Goal: Information Seeking & Learning: Compare options

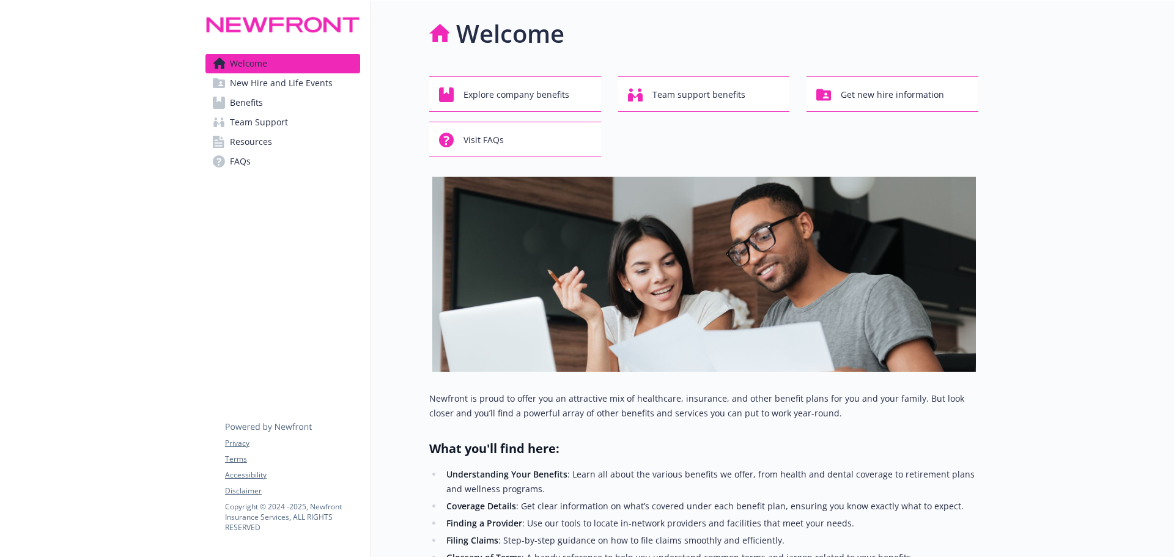
click at [275, 88] on span "New Hire and Life Events" at bounding box center [281, 83] width 103 height 20
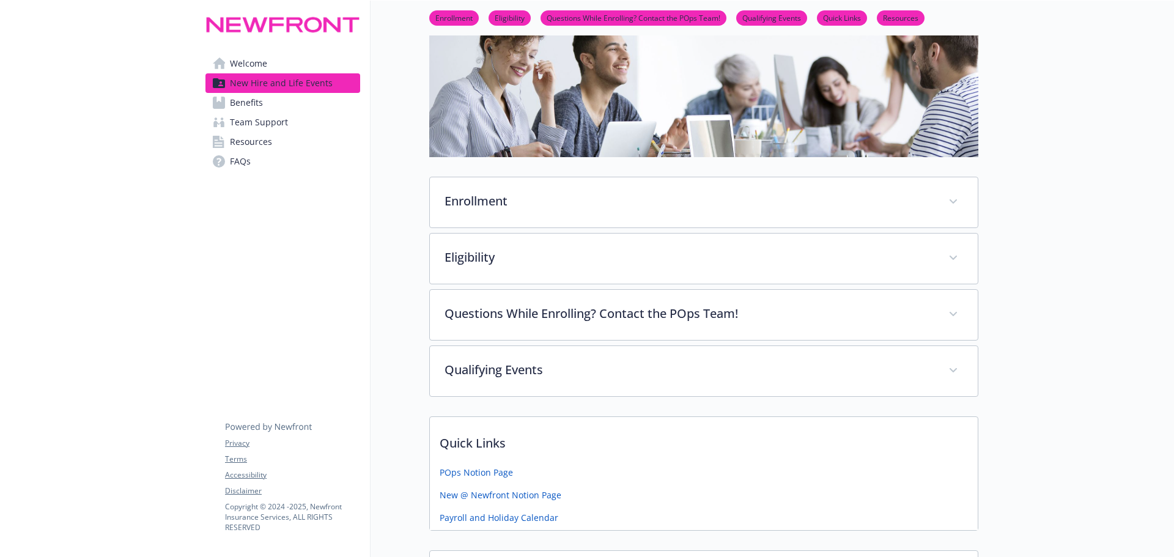
click at [295, 101] on link "Benefits" at bounding box center [282, 103] width 155 height 20
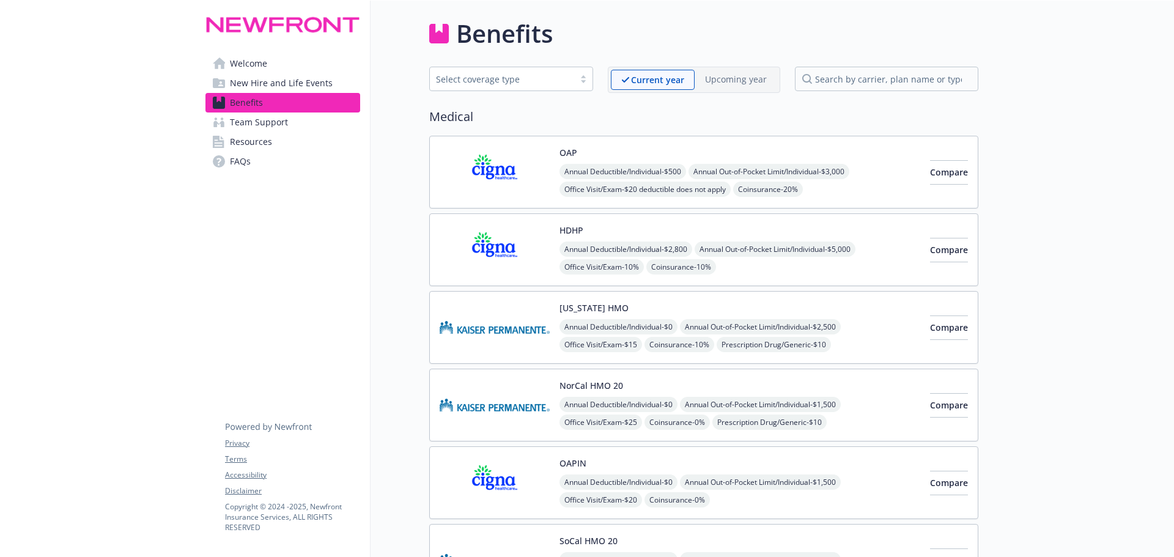
scroll to position [61, 0]
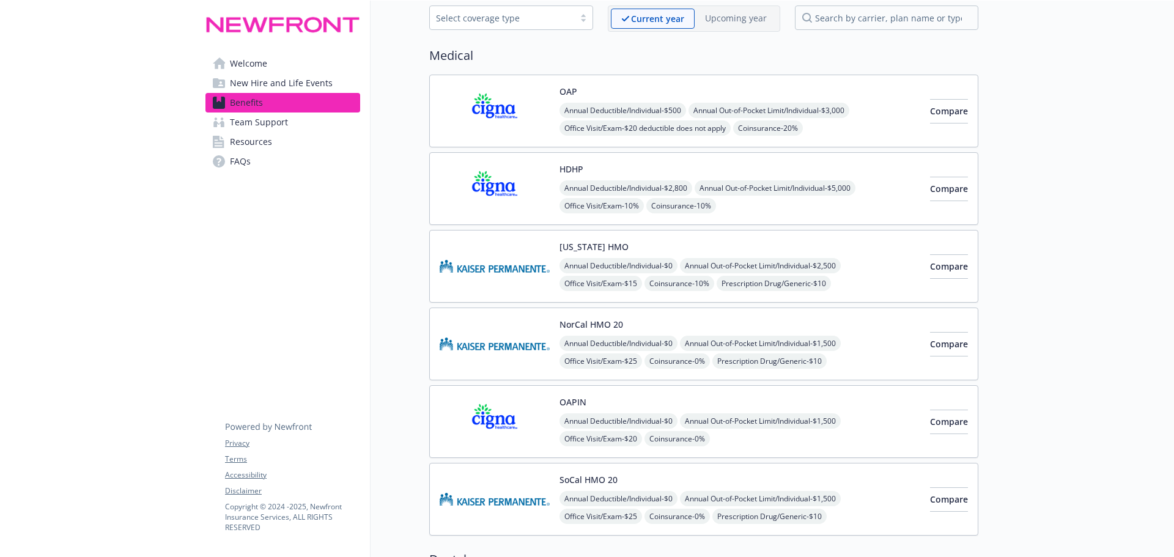
click at [511, 425] on img at bounding box center [495, 422] width 110 height 52
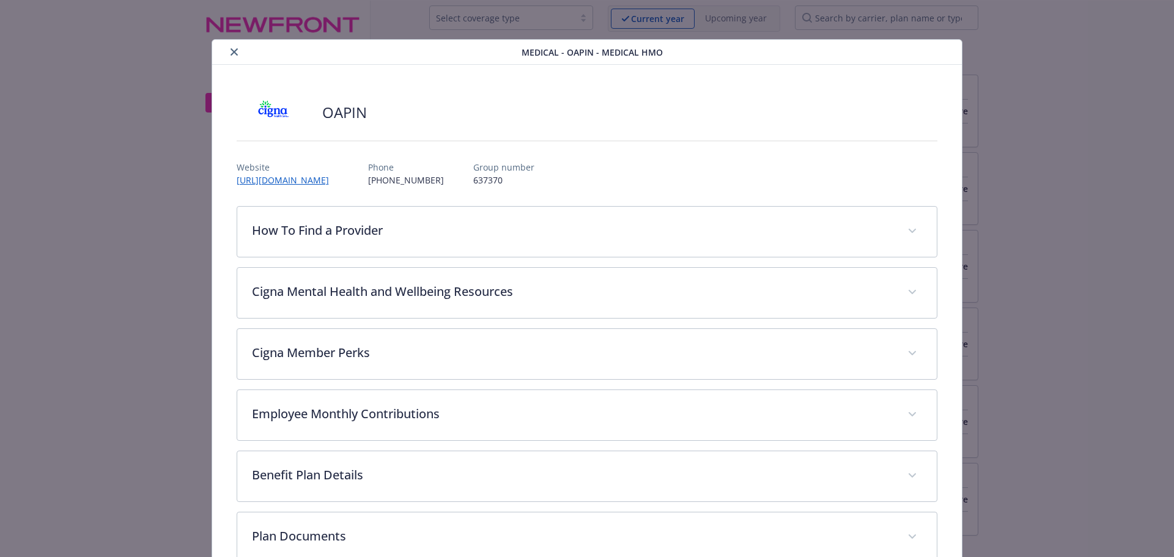
scroll to position [37, 0]
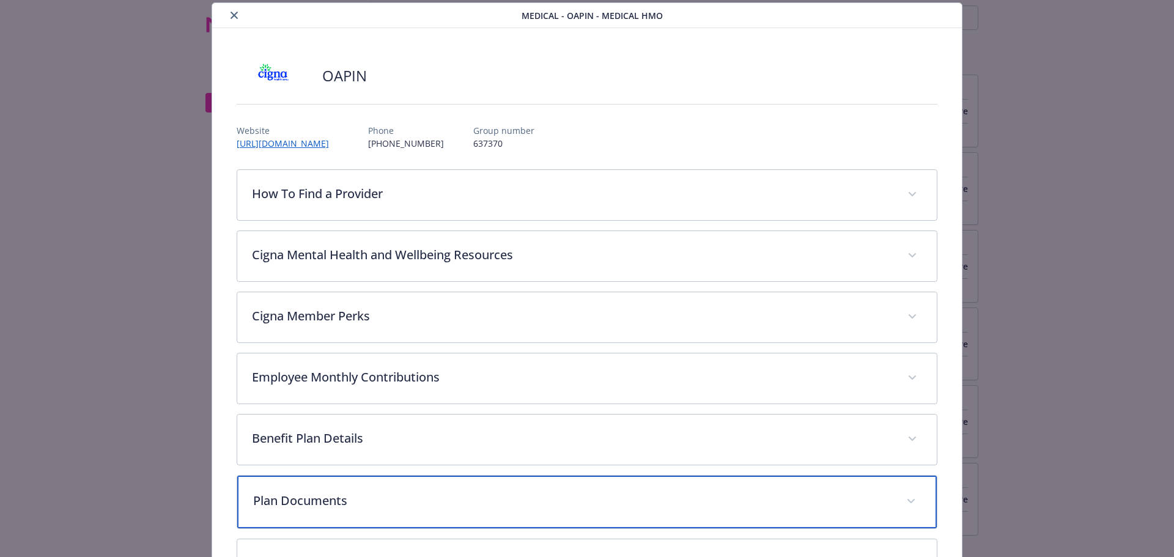
click at [459, 488] on div "Plan Documents" at bounding box center [587, 502] width 700 height 53
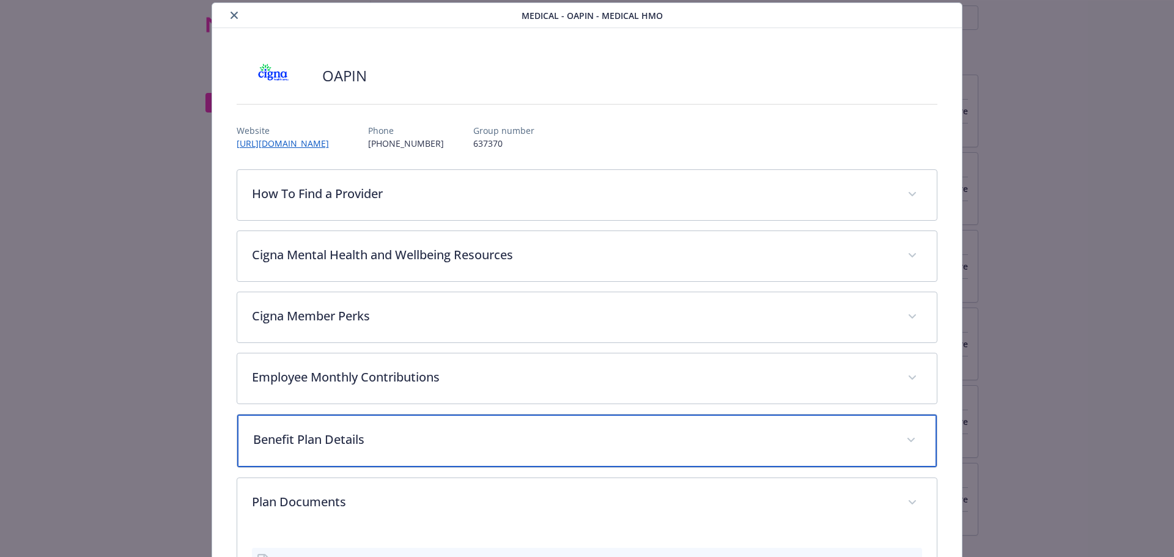
click at [467, 426] on div "Benefit Plan Details" at bounding box center [587, 441] width 700 height 53
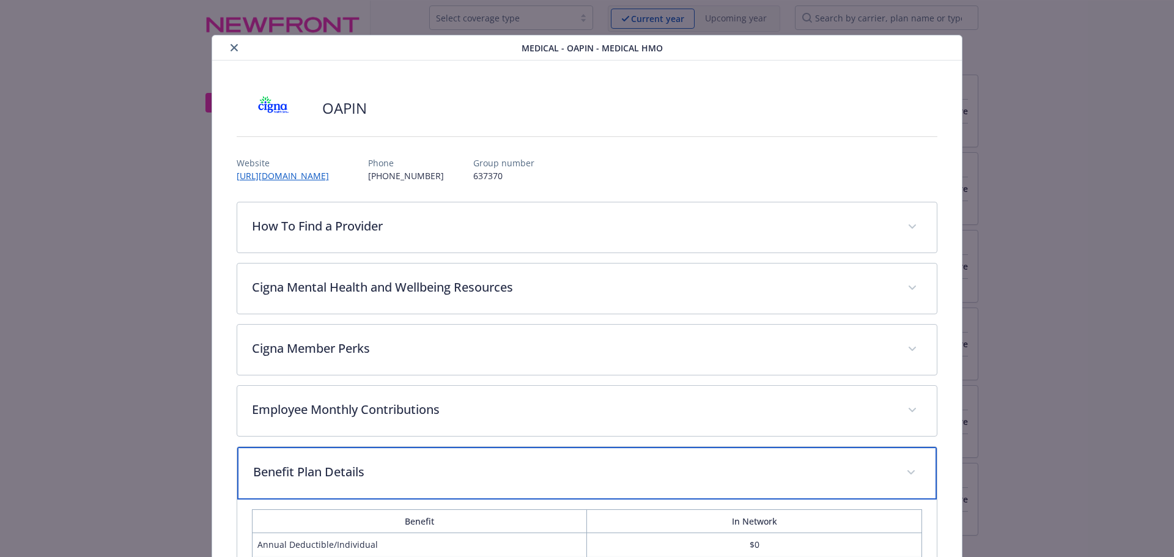
scroll to position [0, 0]
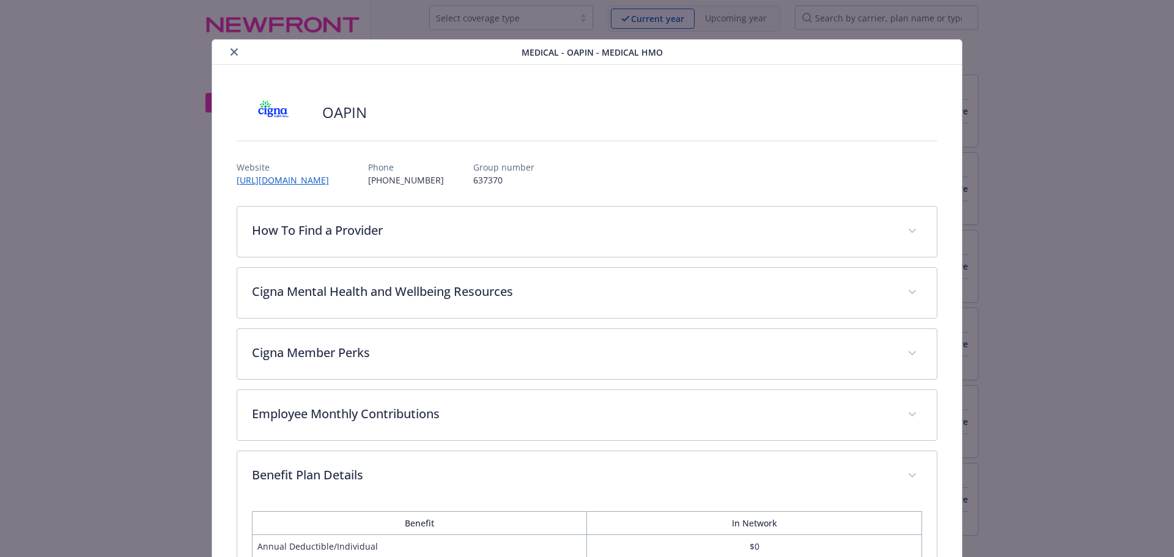
click at [231, 52] on icon "close" at bounding box center [234, 51] width 7 height 7
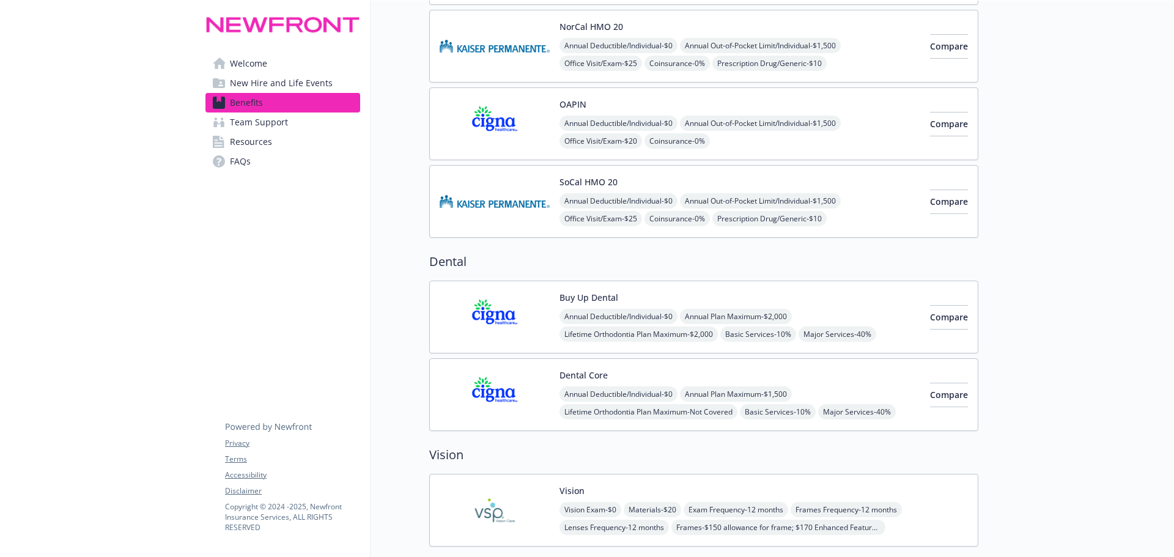
scroll to position [367, 0]
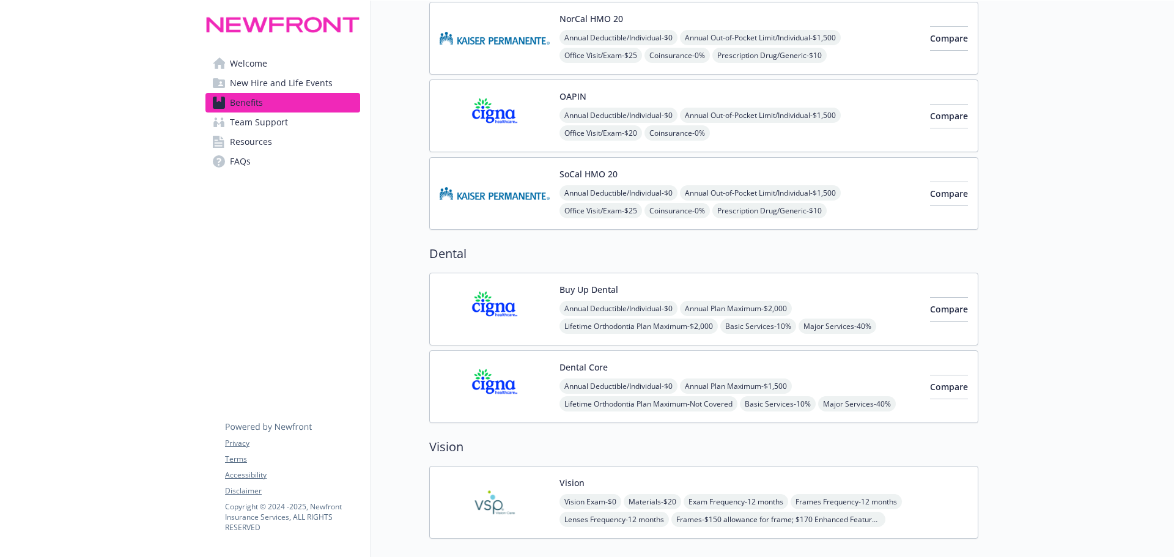
click at [513, 376] on img at bounding box center [495, 387] width 110 height 52
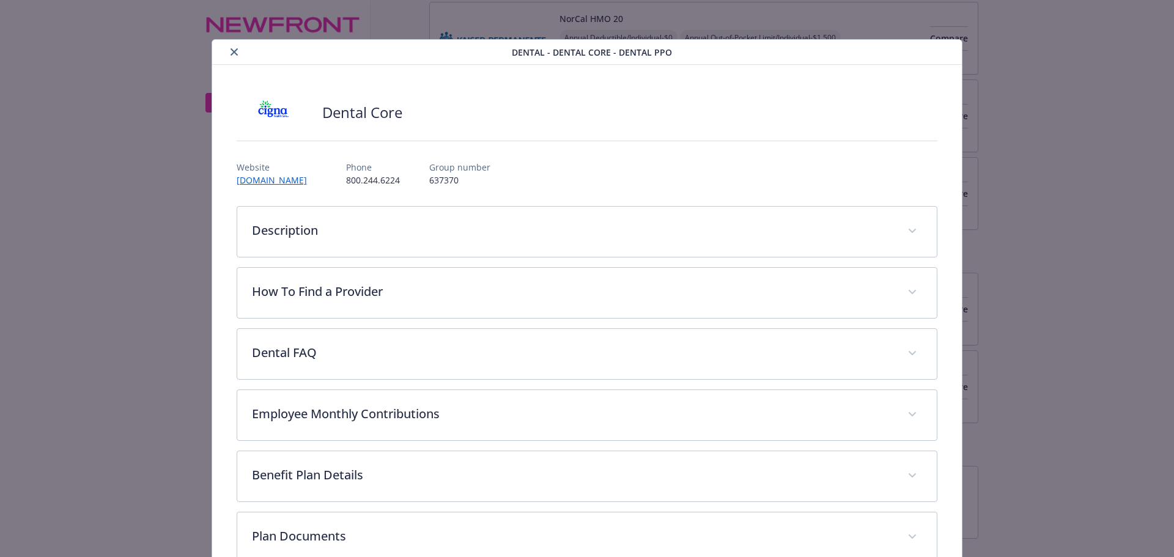
scroll to position [37, 0]
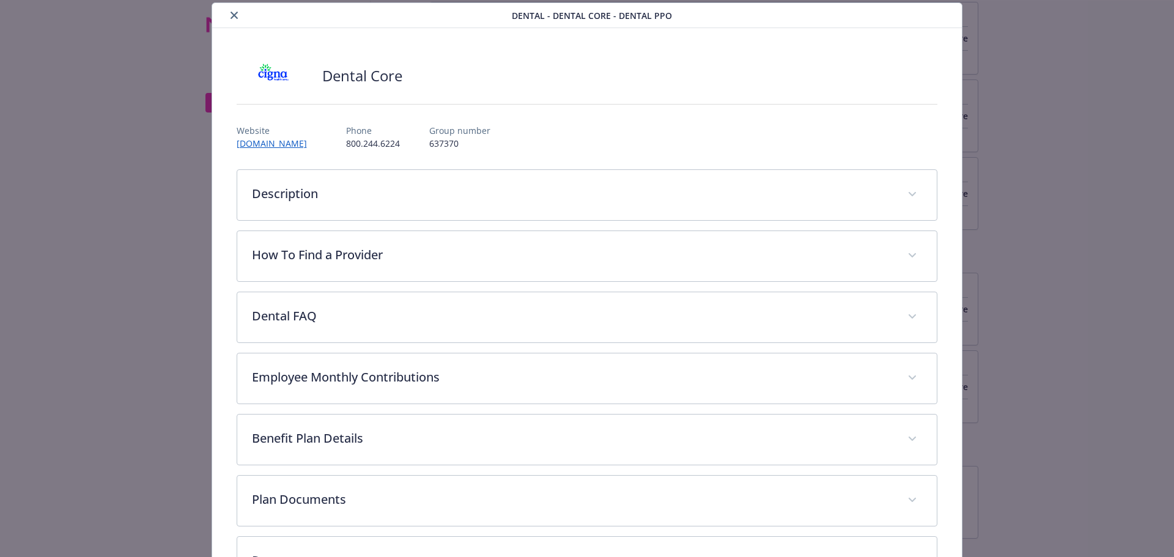
click at [228, 12] on button "close" at bounding box center [234, 15] width 15 height 15
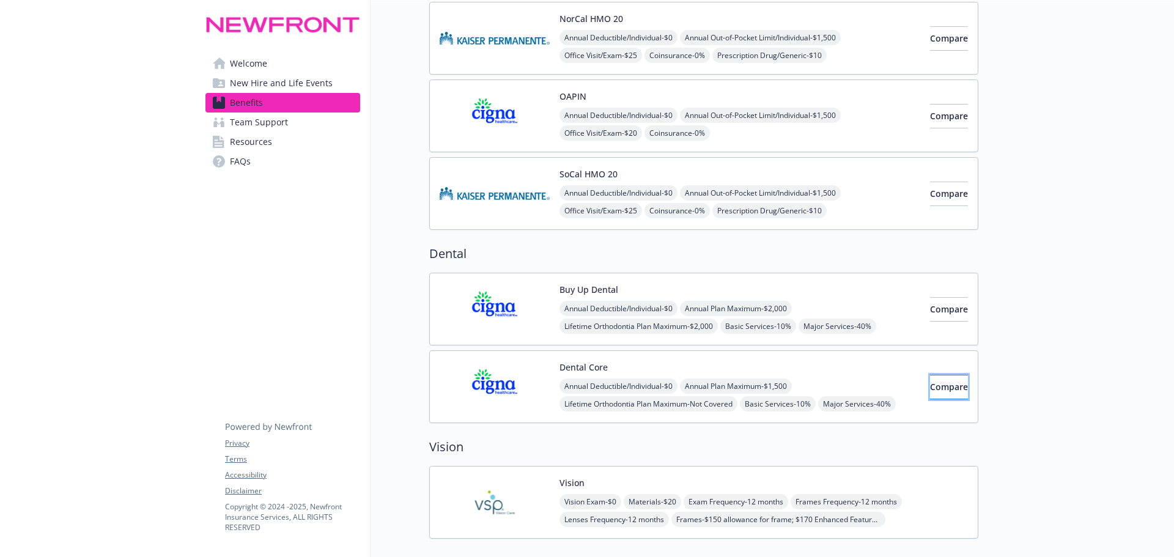
click at [930, 383] on span "Compare" at bounding box center [949, 387] width 38 height 12
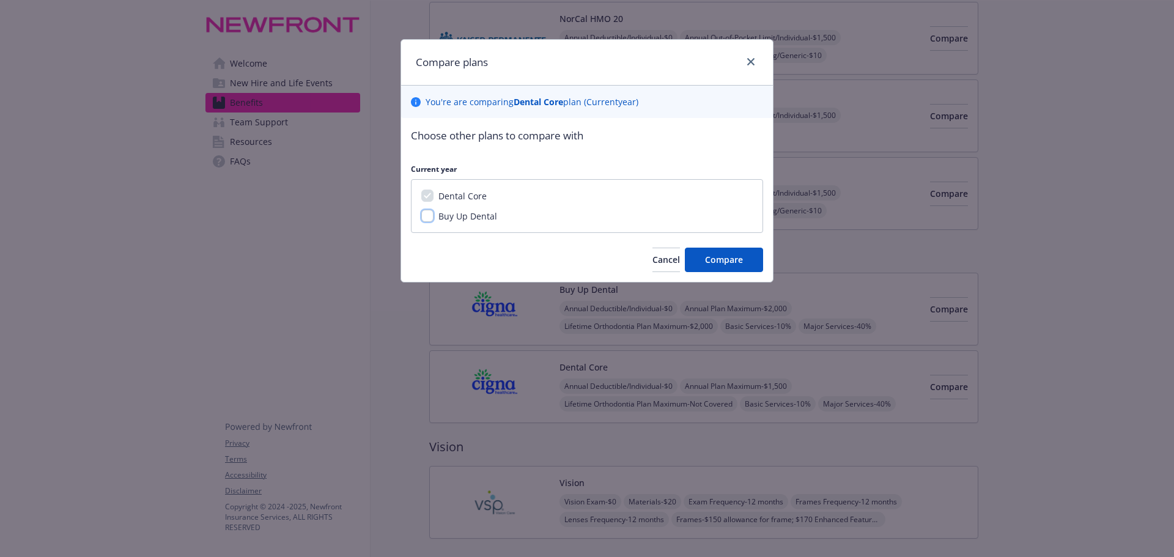
click at [429, 213] on input "Buy Up Dental" at bounding box center [427, 216] width 12 height 12
checkbox input "true"
click at [740, 262] on span "Compare" at bounding box center [724, 260] width 38 height 12
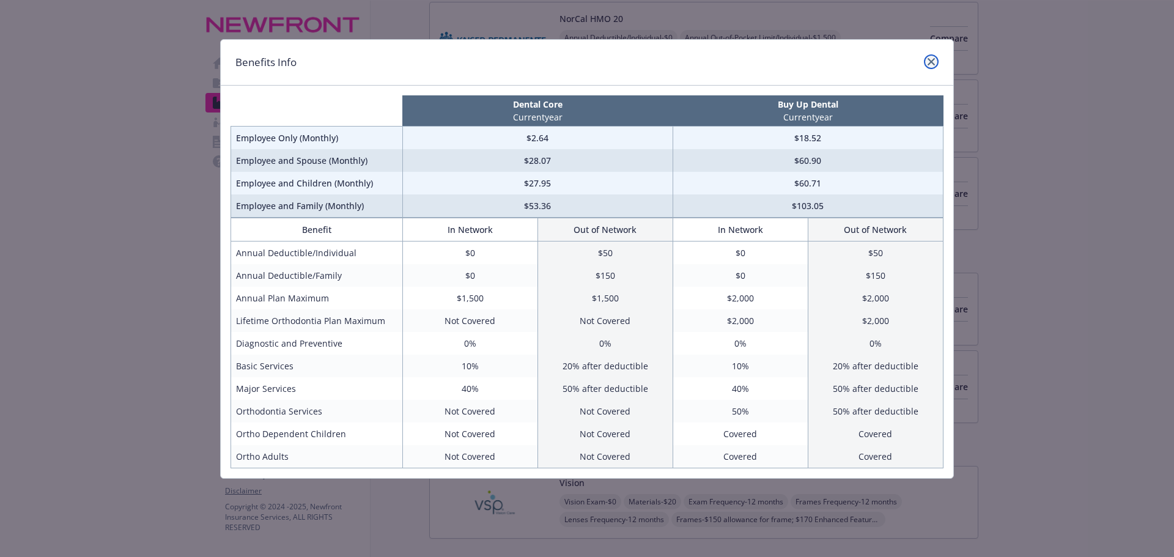
click at [927, 56] on link "close" at bounding box center [931, 61] width 15 height 15
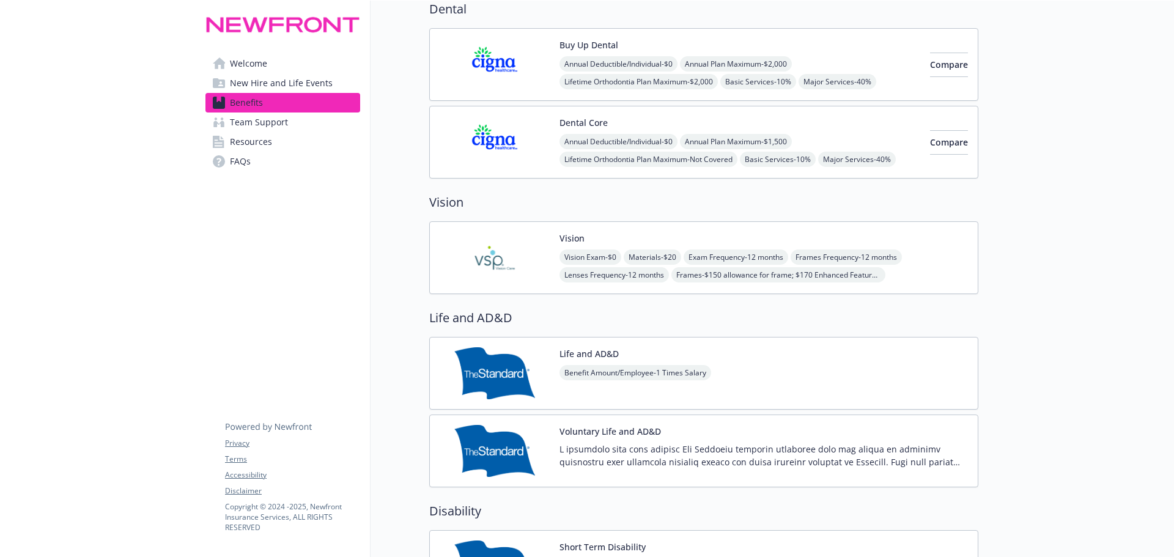
click at [492, 271] on img at bounding box center [495, 258] width 110 height 52
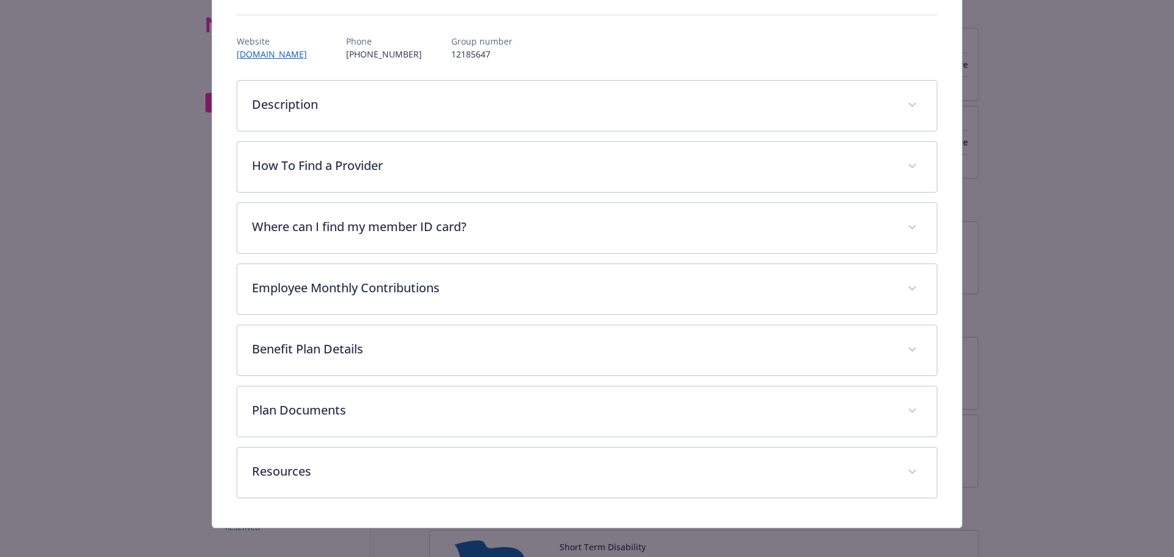
scroll to position [136, 0]
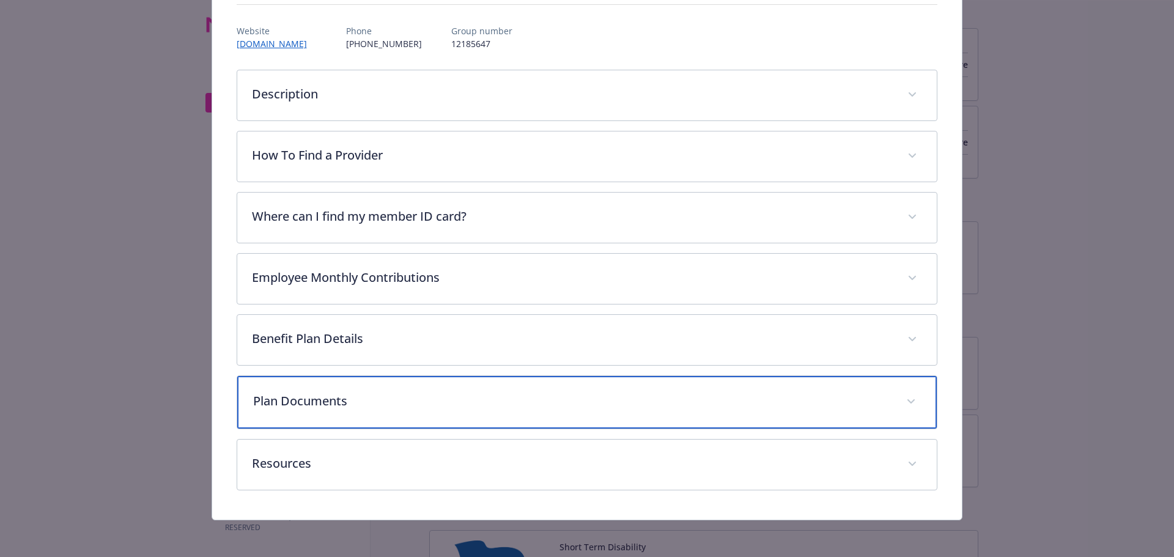
click at [365, 407] on p "Plan Documents" at bounding box center [572, 401] width 639 height 18
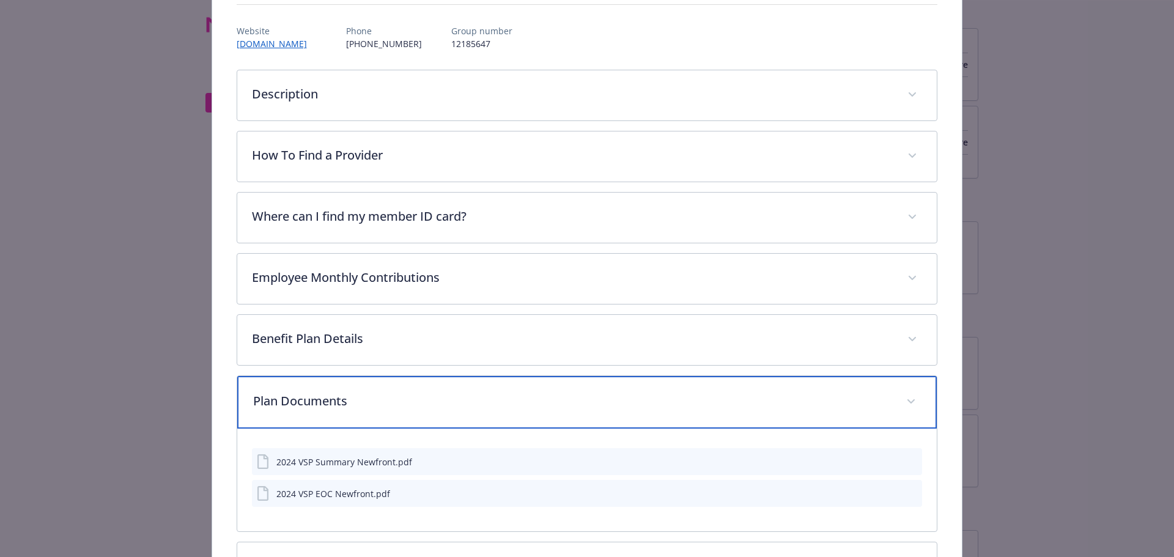
click at [366, 404] on p "Plan Documents" at bounding box center [572, 401] width 639 height 18
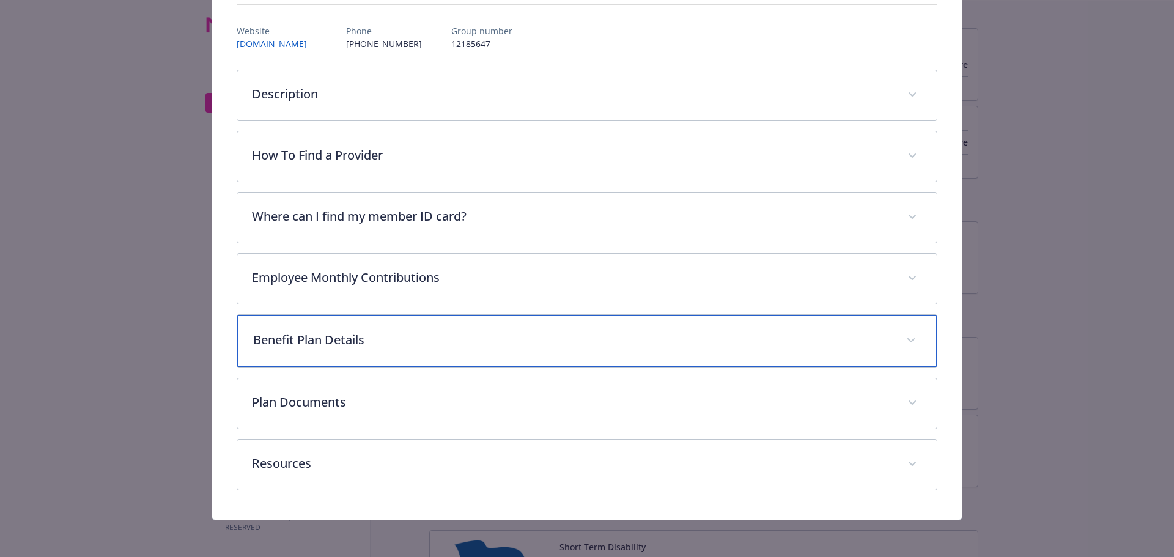
click at [370, 338] on p "Benefit Plan Details" at bounding box center [572, 340] width 639 height 18
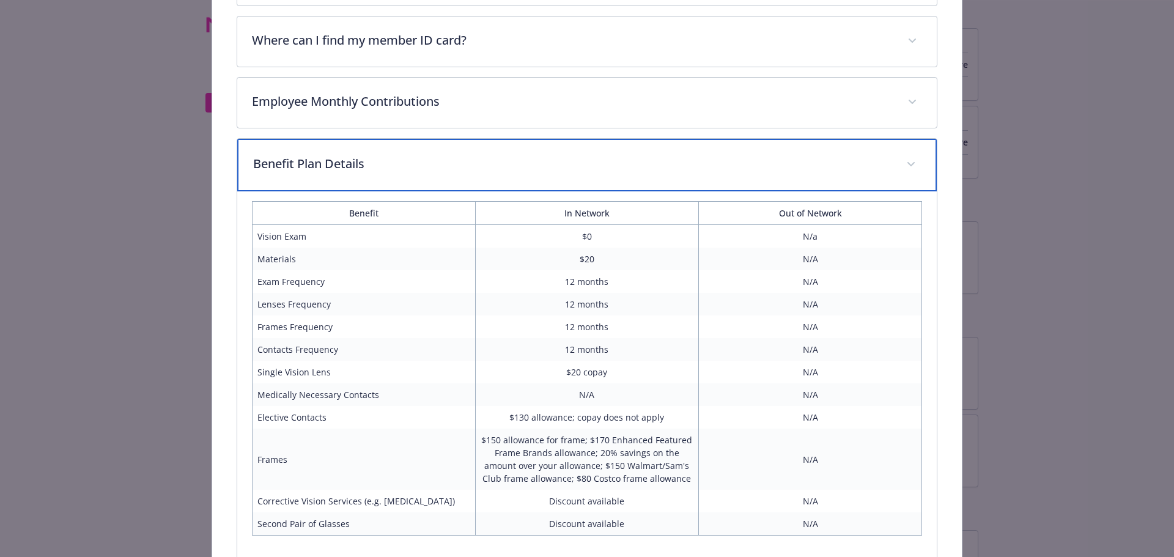
scroll to position [320, 0]
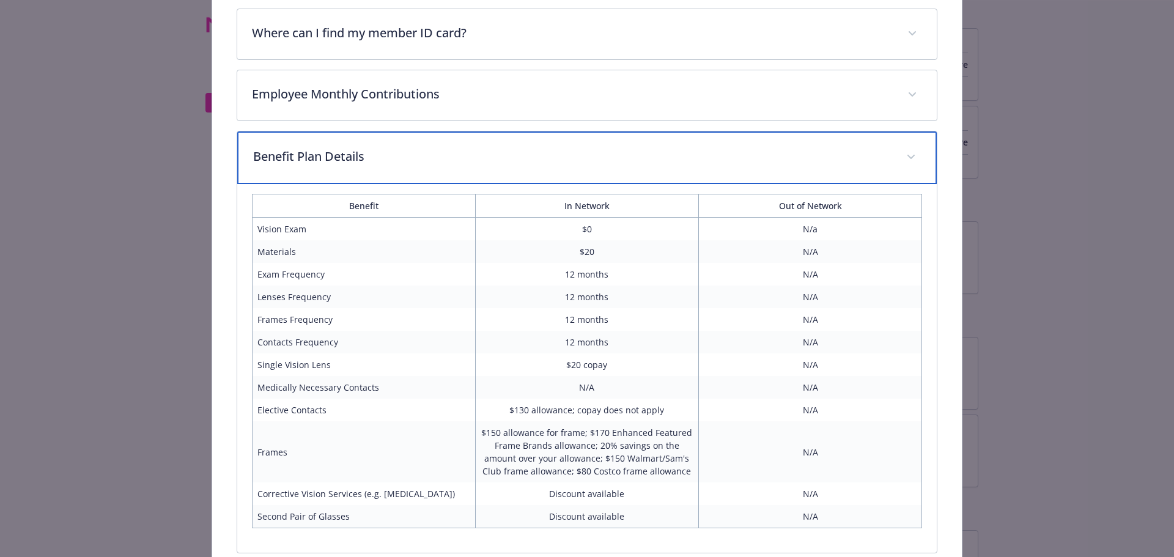
click at [358, 166] on div "Benefit Plan Details" at bounding box center [587, 157] width 700 height 53
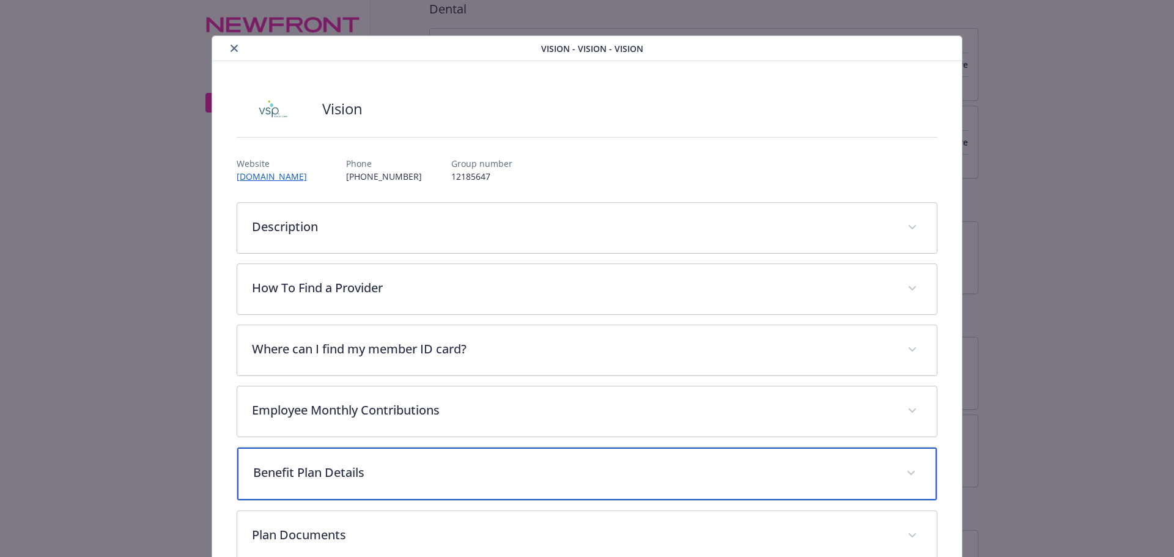
scroll to position [0, 0]
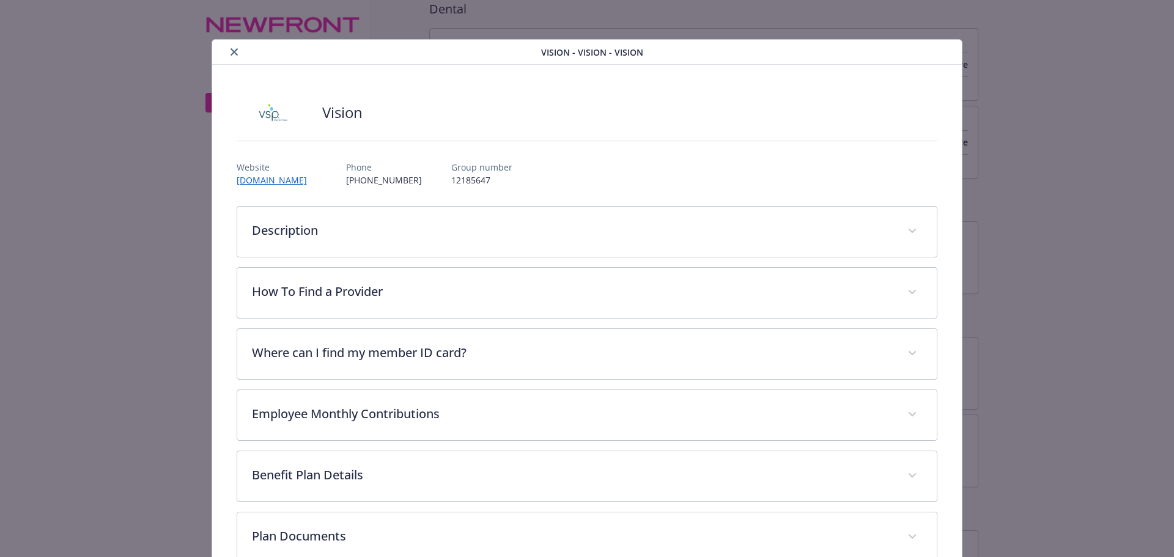
click at [228, 51] on button "close" at bounding box center [234, 52] width 15 height 15
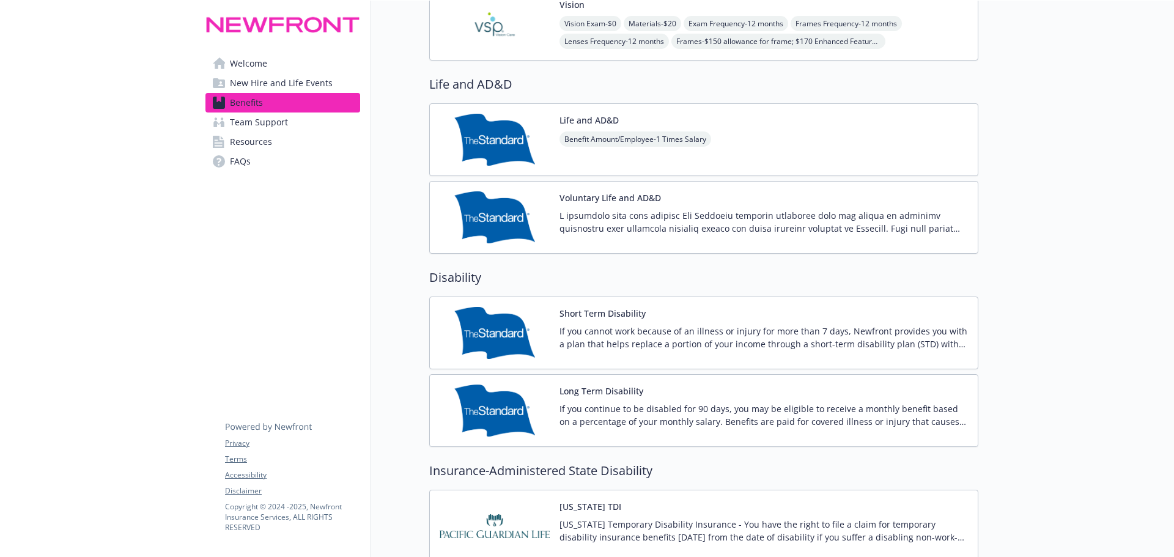
scroll to position [856, 0]
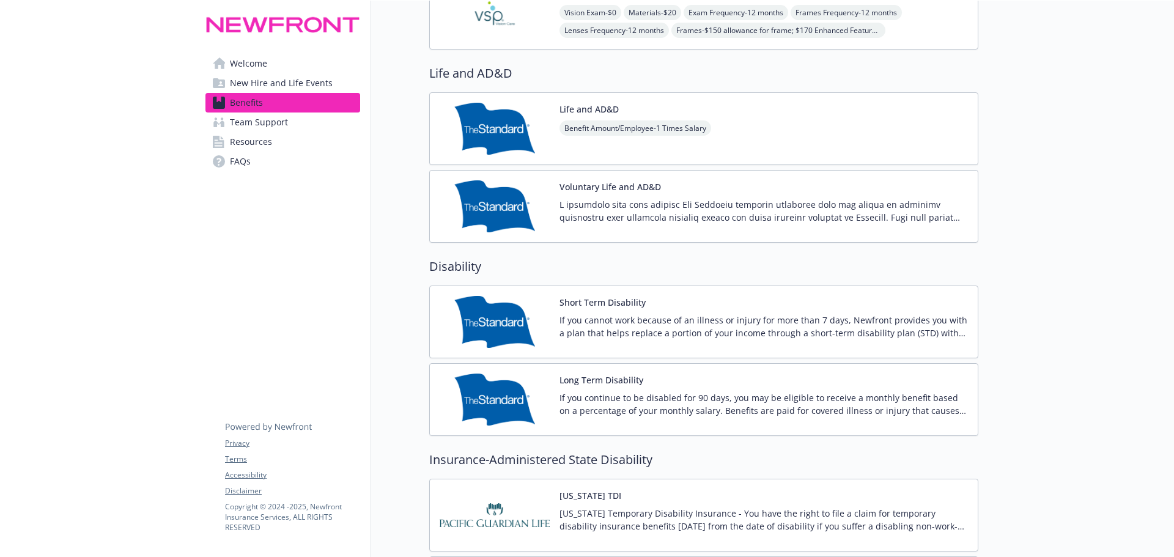
click at [509, 220] on img at bounding box center [495, 206] width 110 height 52
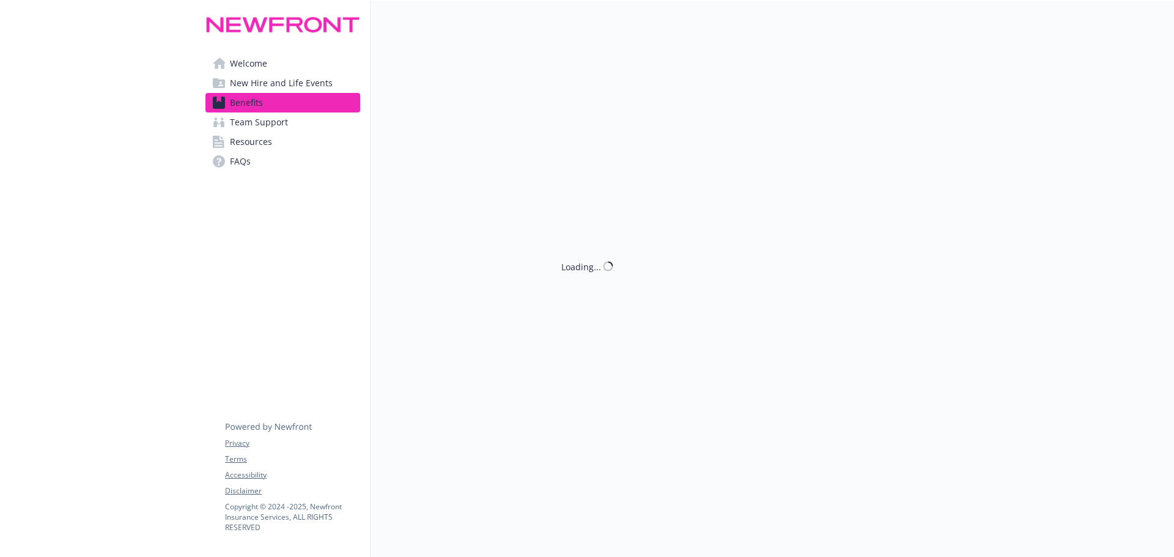
scroll to position [856, 0]
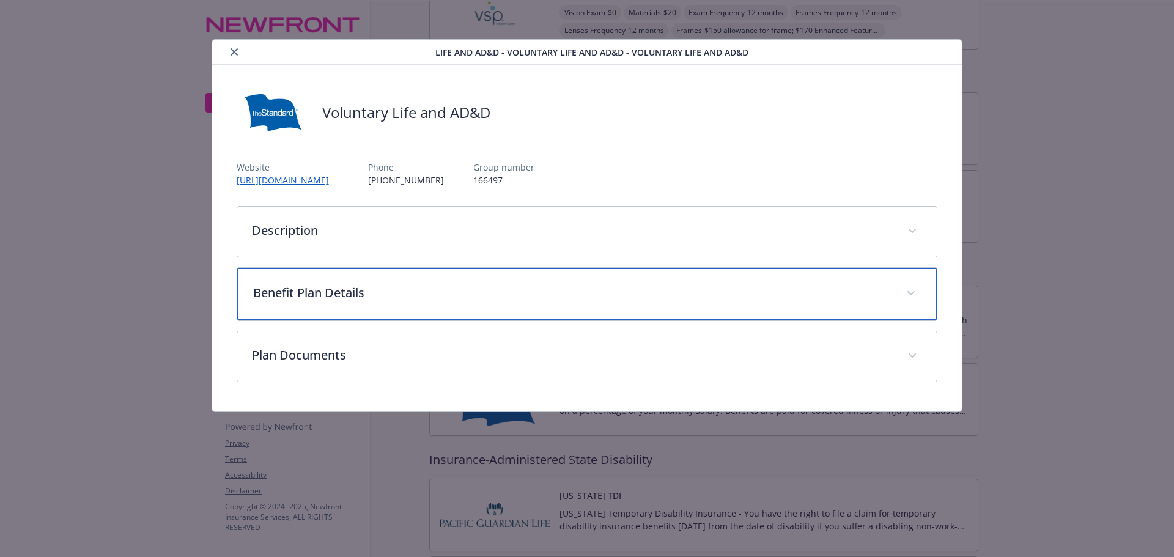
click at [362, 299] on p "Benefit Plan Details" at bounding box center [572, 293] width 639 height 18
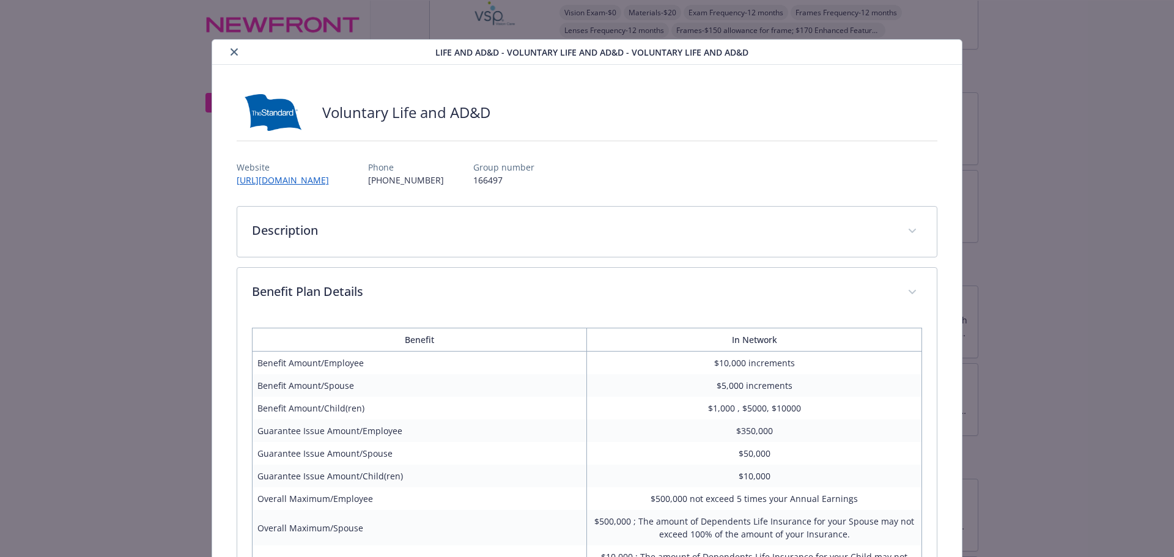
click at [231, 49] on icon "close" at bounding box center [234, 51] width 7 height 7
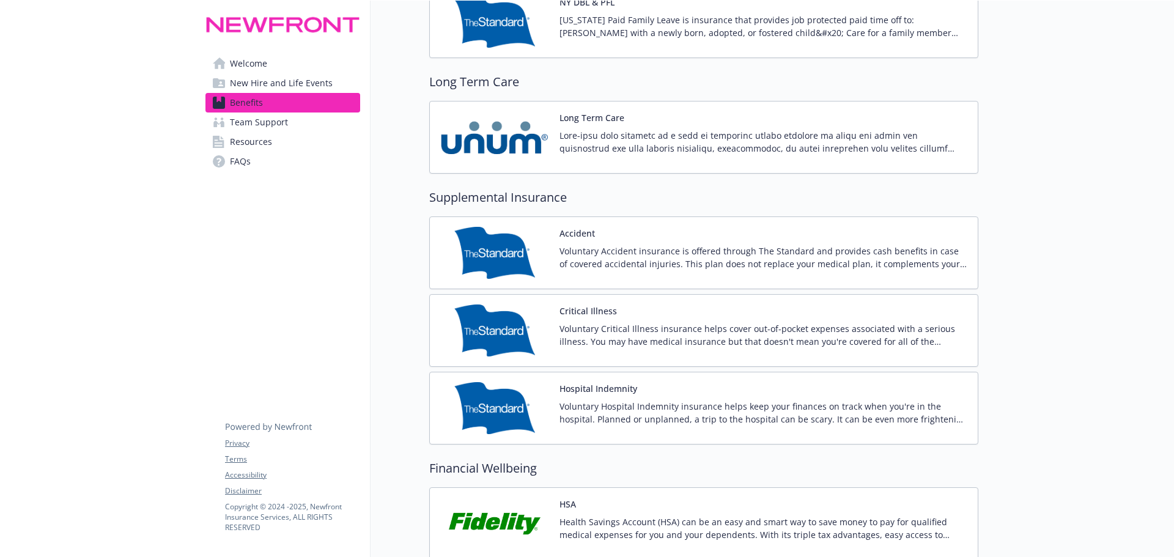
scroll to position [1468, 0]
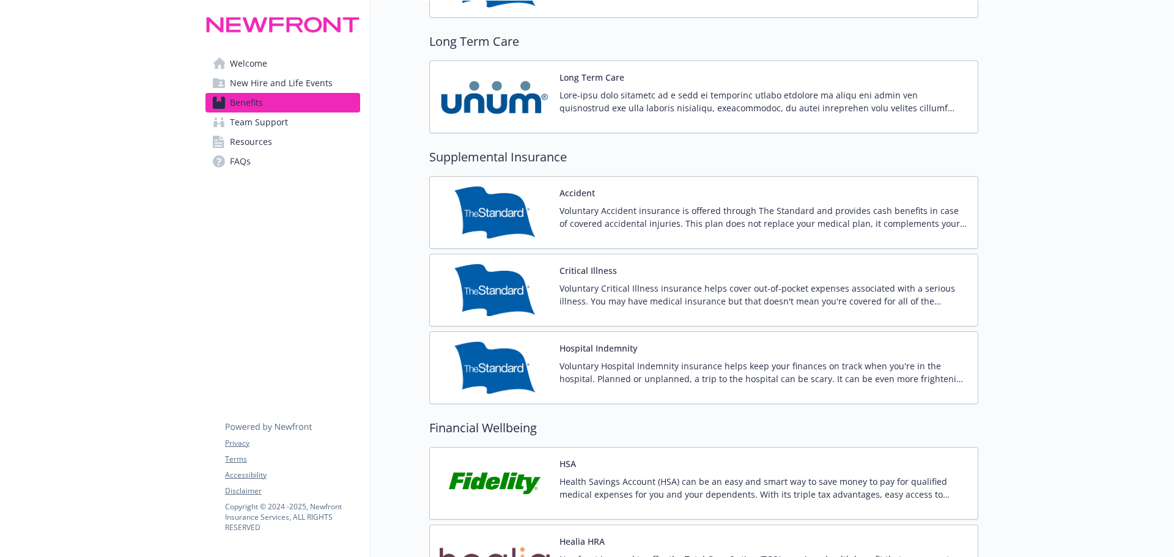
click at [523, 204] on img at bounding box center [495, 213] width 110 height 52
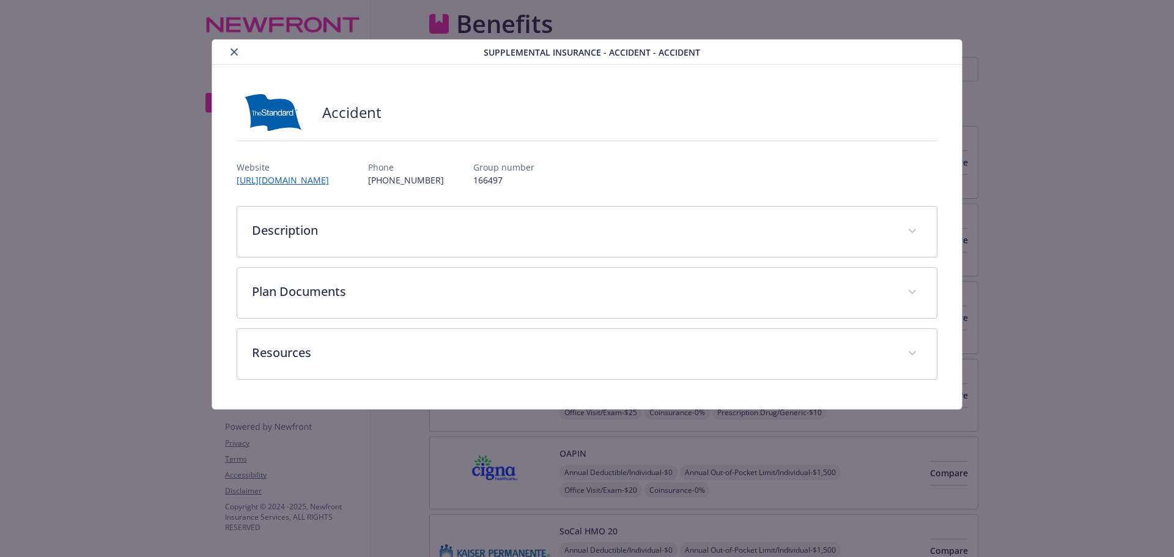
scroll to position [1468, 0]
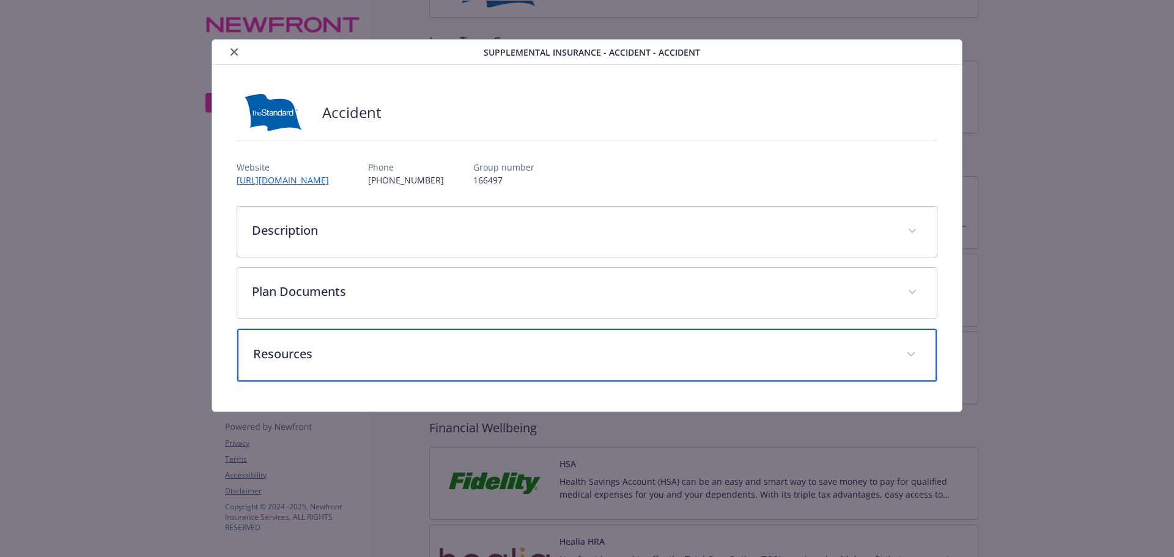
click at [363, 346] on p "Resources" at bounding box center [572, 354] width 639 height 18
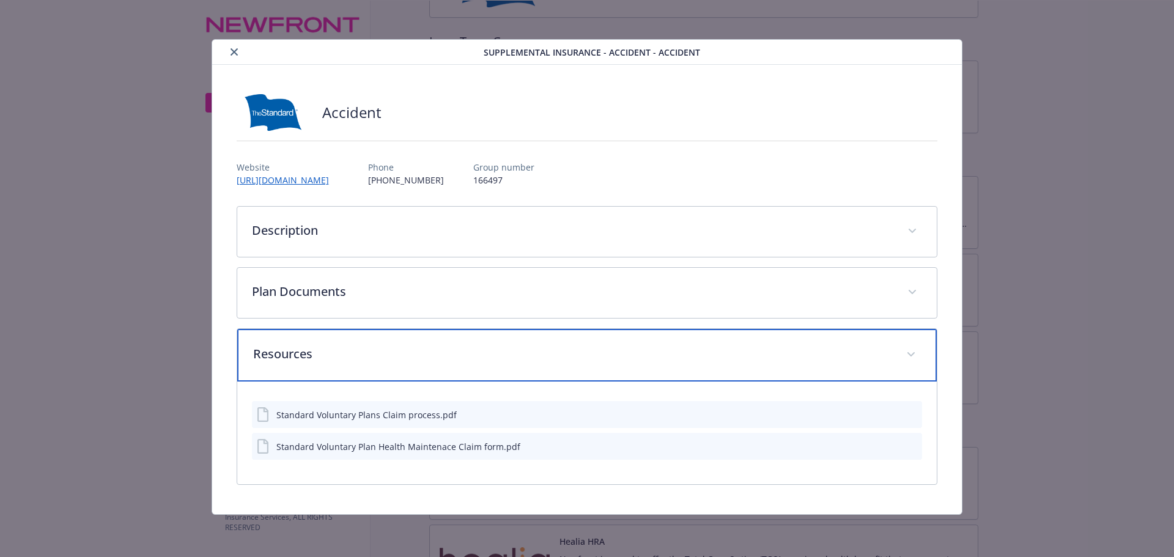
click at [358, 349] on p "Resources" at bounding box center [572, 354] width 639 height 18
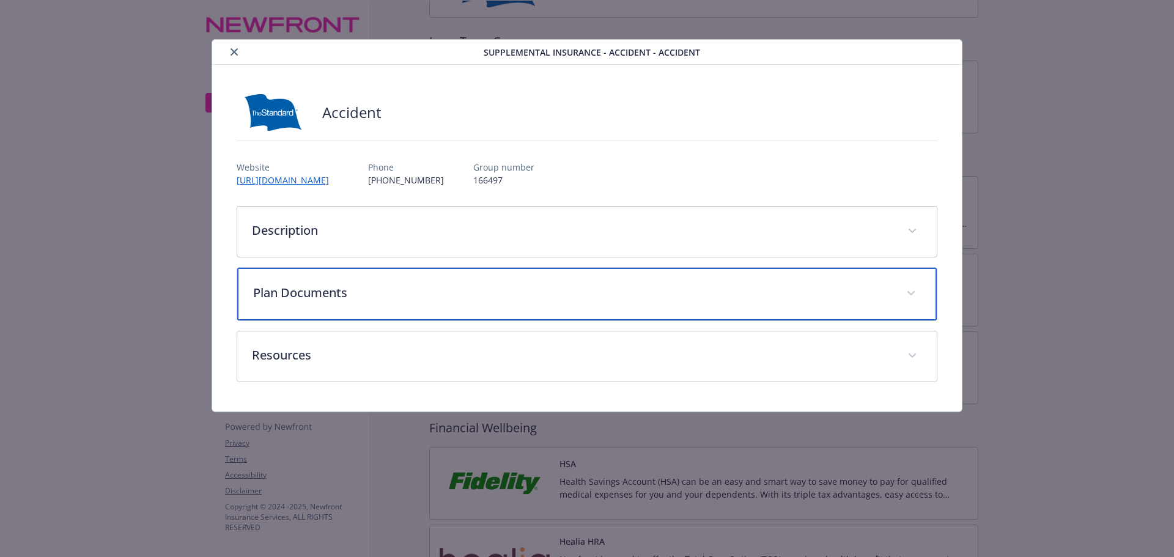
click at [359, 291] on p "Plan Documents" at bounding box center [572, 293] width 639 height 18
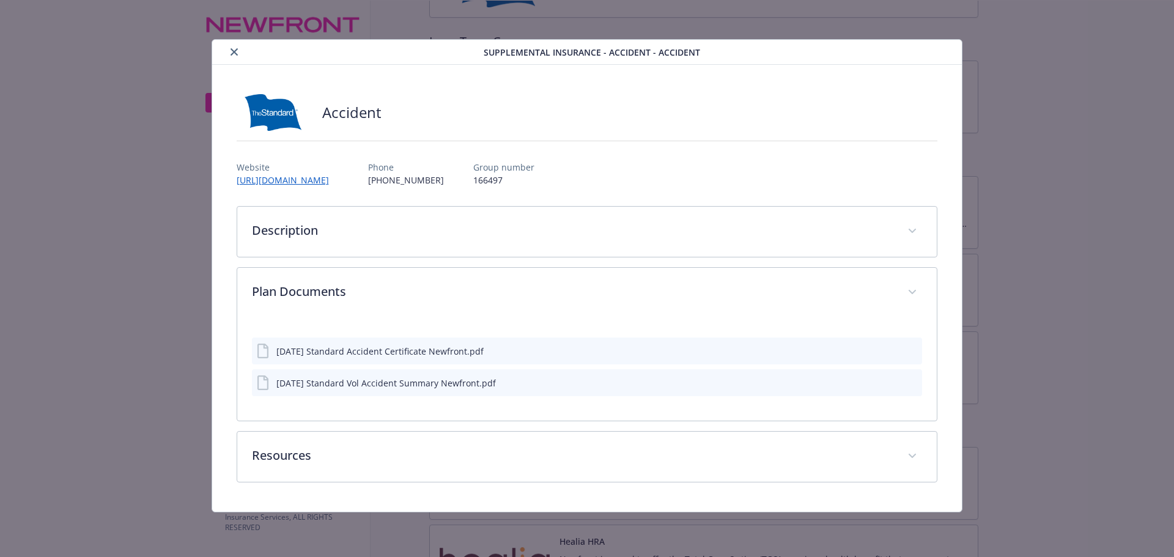
click at [910, 380] on icon "preview file" at bounding box center [910, 382] width 11 height 9
click at [235, 50] on icon "close" at bounding box center [234, 51] width 7 height 7
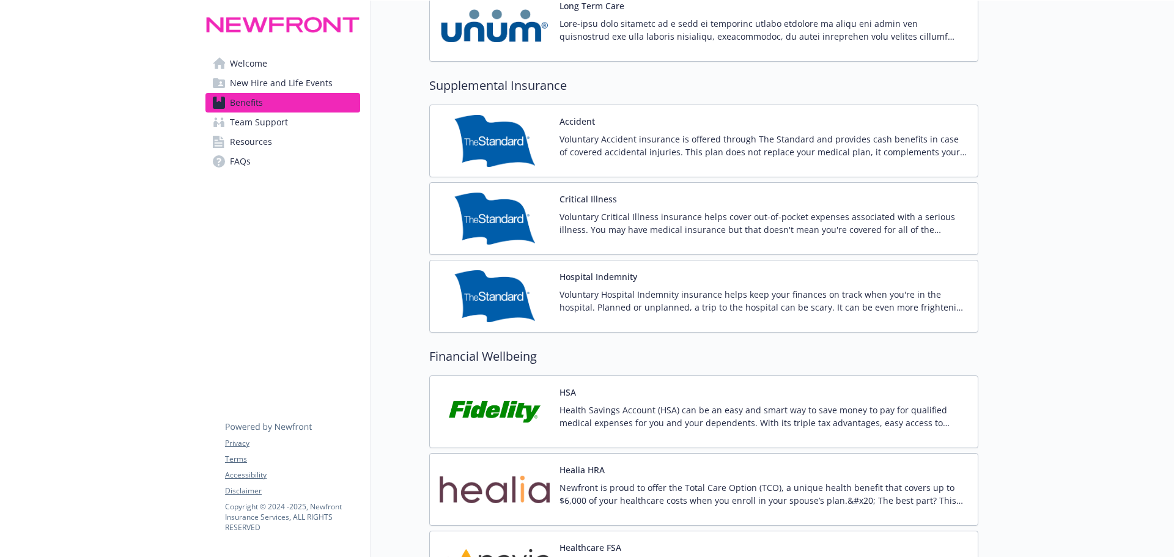
scroll to position [1529, 0]
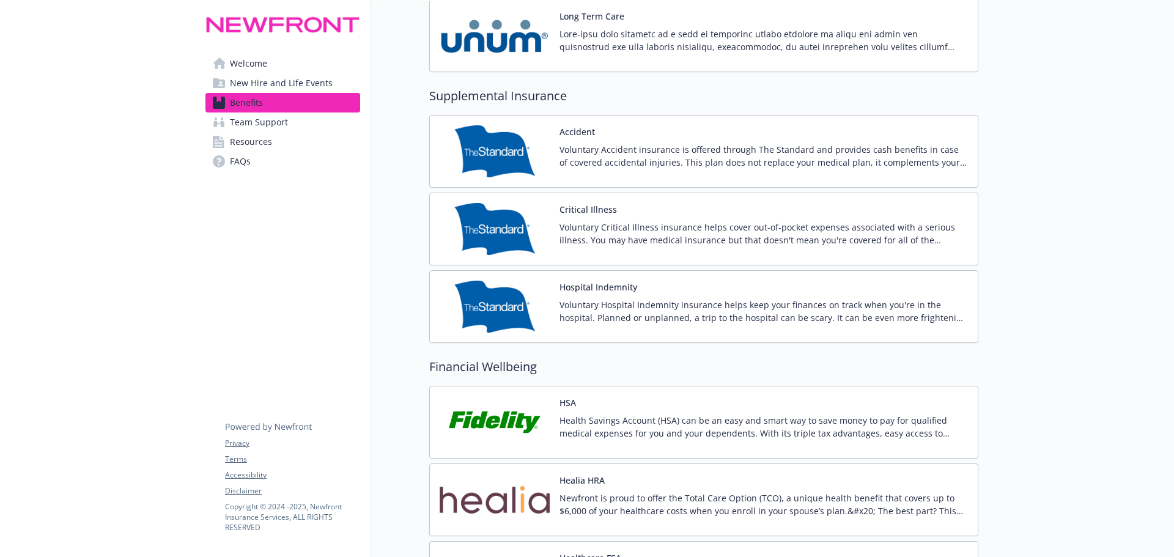
click at [506, 434] on img at bounding box center [495, 422] width 110 height 52
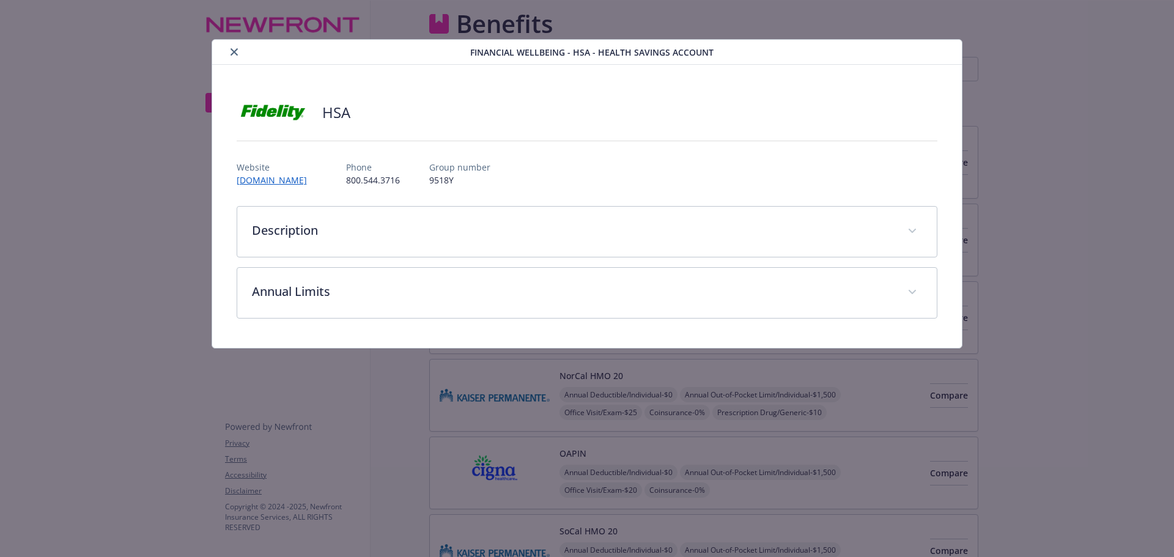
scroll to position [1529, 0]
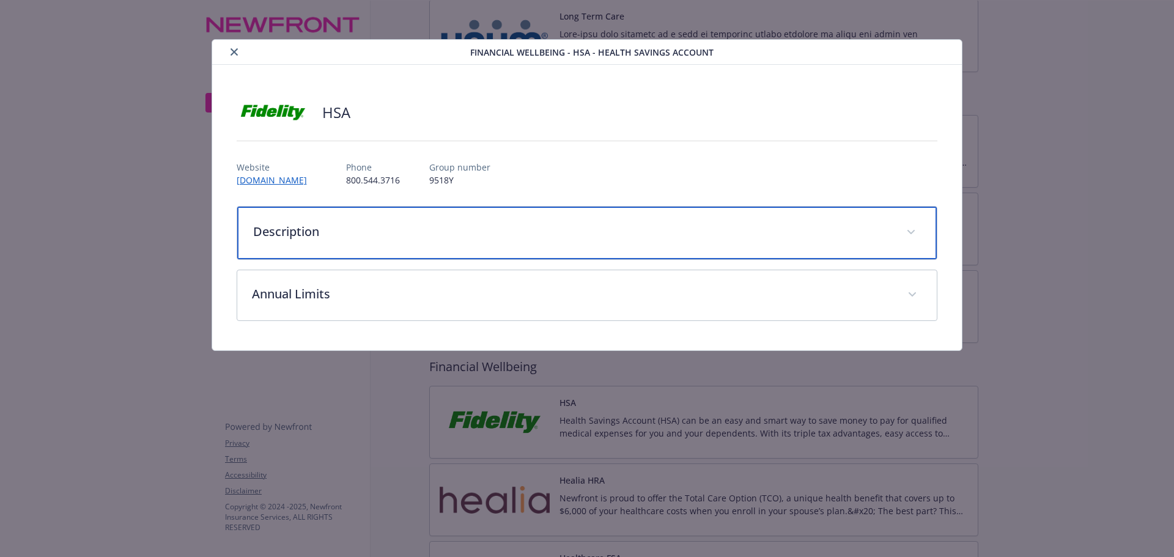
click at [444, 242] on div "Description" at bounding box center [587, 233] width 700 height 53
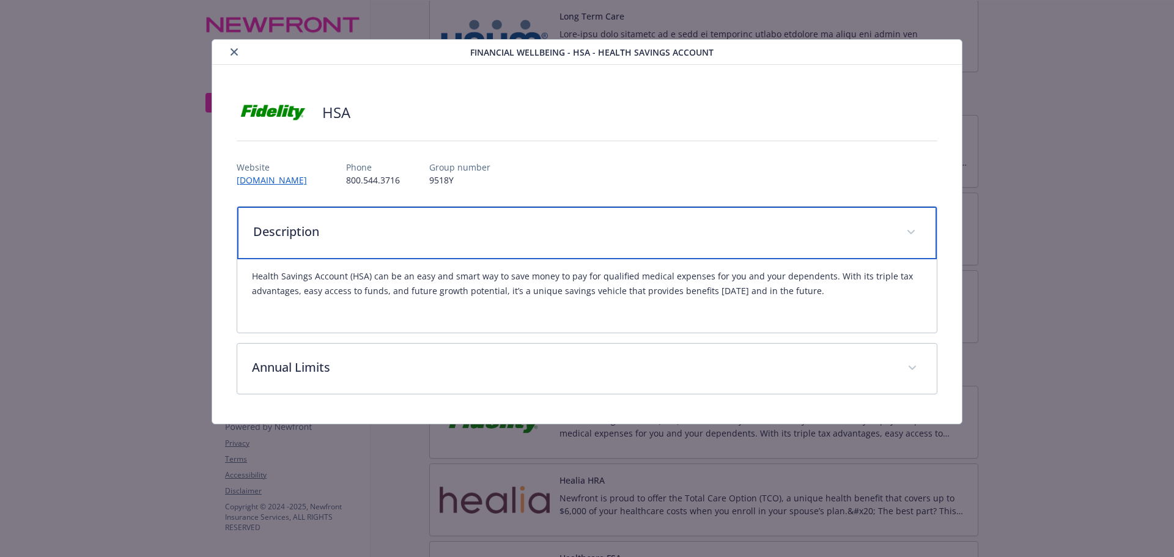
click at [444, 242] on div "Description" at bounding box center [587, 233] width 700 height 53
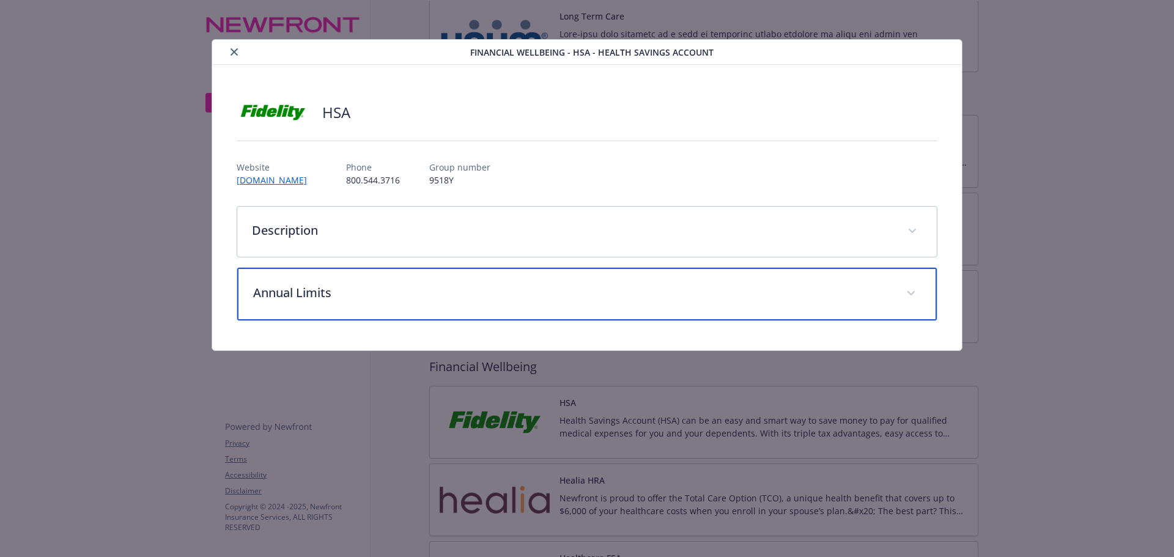
click at [428, 298] on p "Annual Limits" at bounding box center [572, 293] width 639 height 18
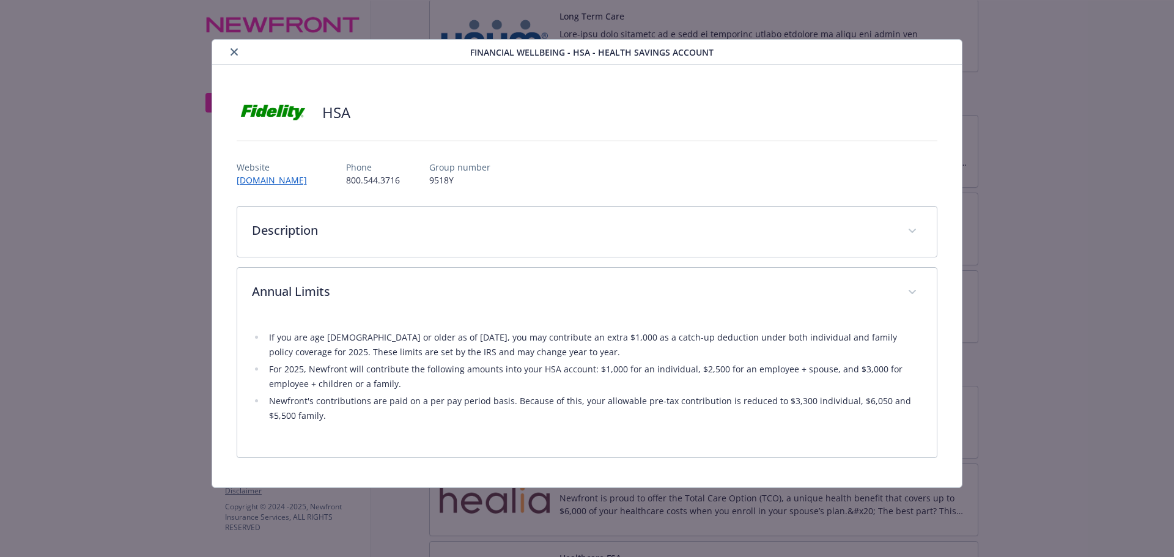
click at [235, 53] on icon "close" at bounding box center [234, 51] width 7 height 7
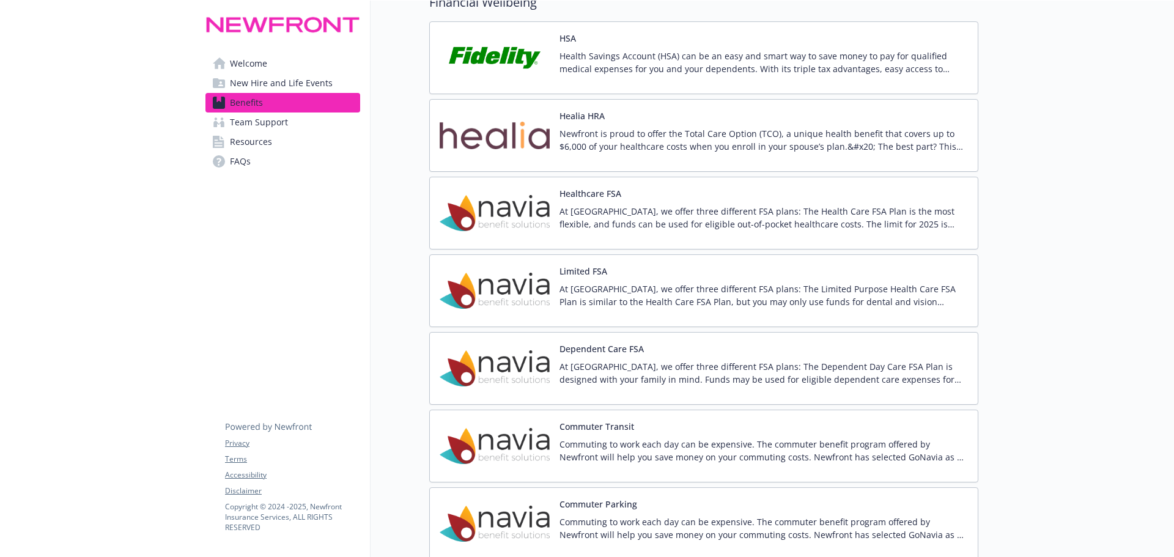
scroll to position [2079, 0]
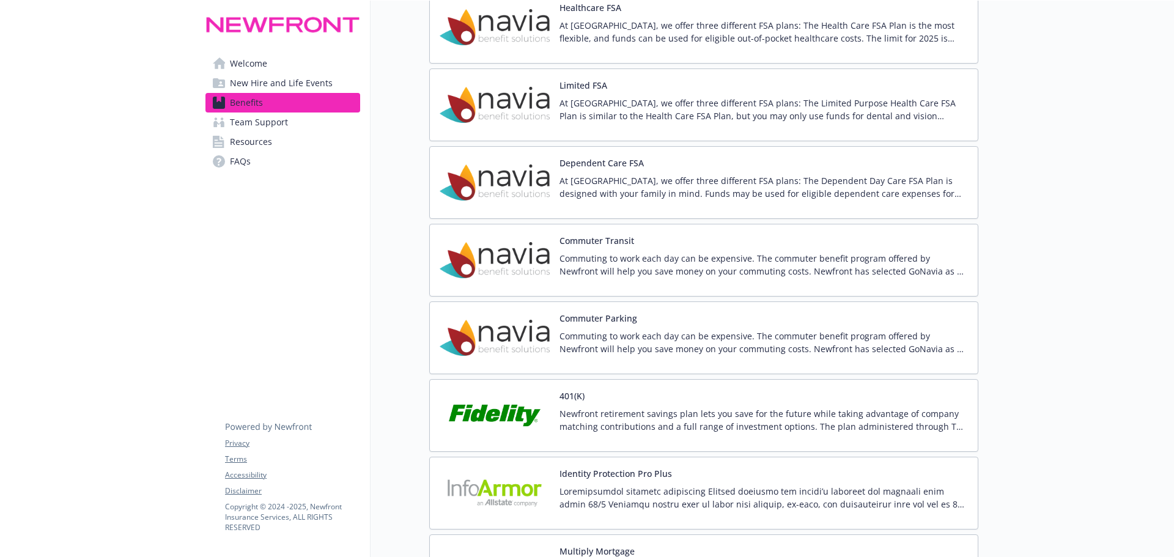
click at [482, 412] on img at bounding box center [495, 416] width 110 height 52
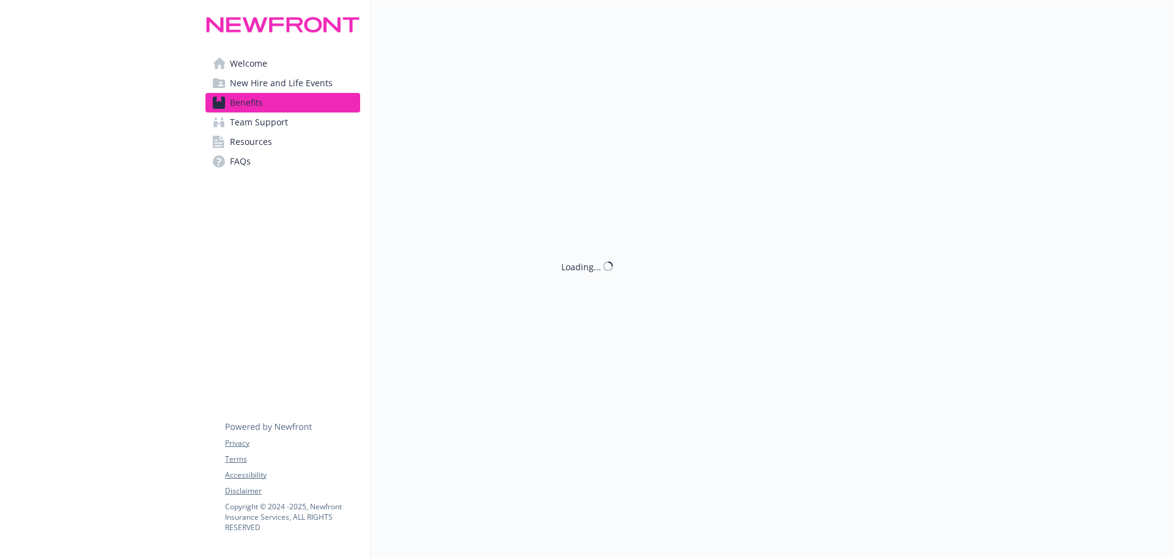
scroll to position [2079, 0]
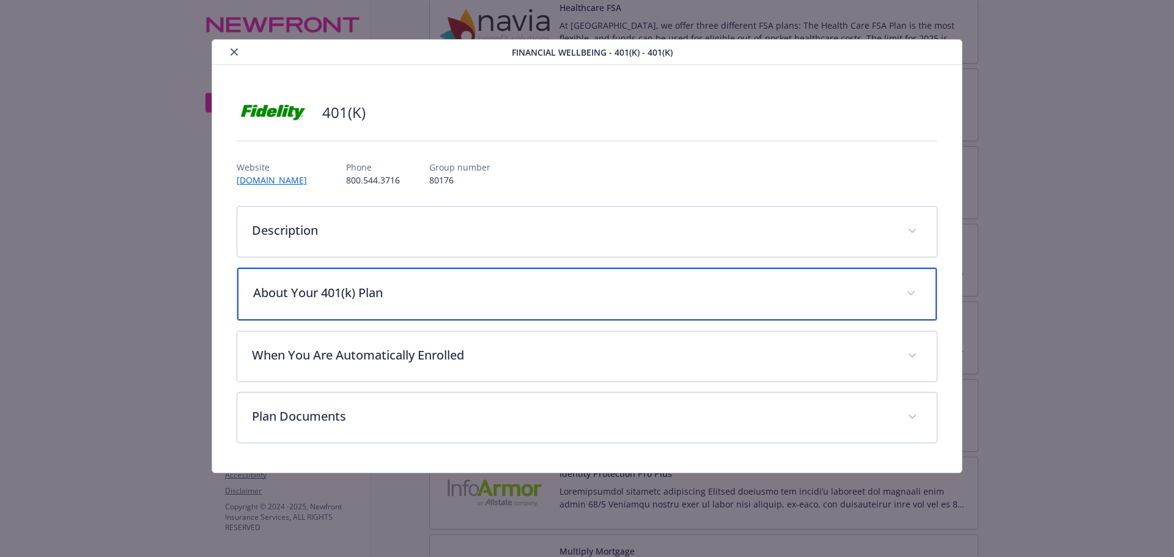
click at [435, 287] on p "About Your 401(k) Plan" at bounding box center [572, 293] width 639 height 18
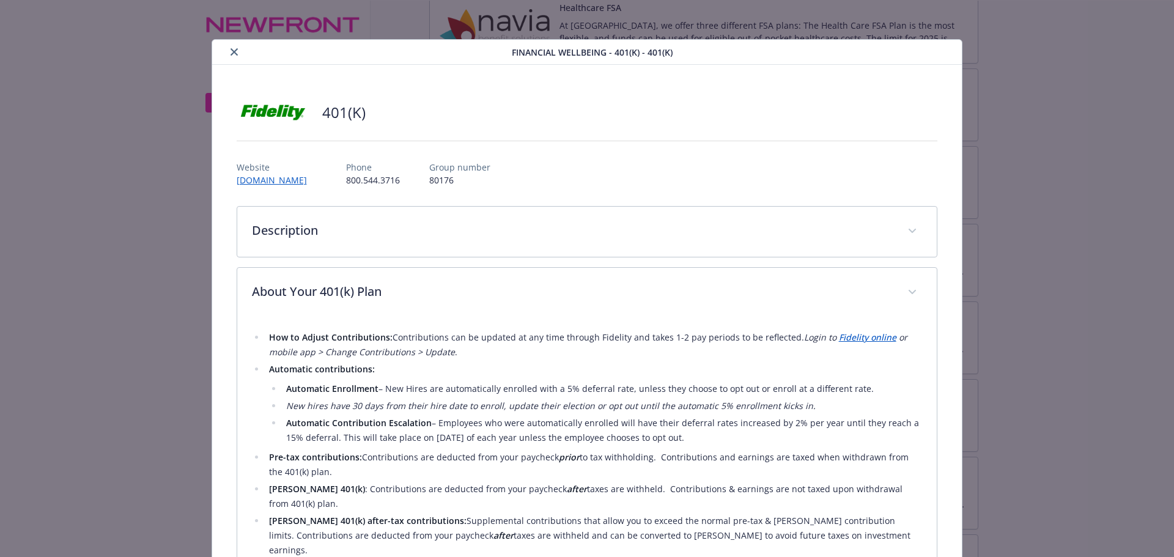
click at [229, 48] on button "close" at bounding box center [234, 52] width 15 height 15
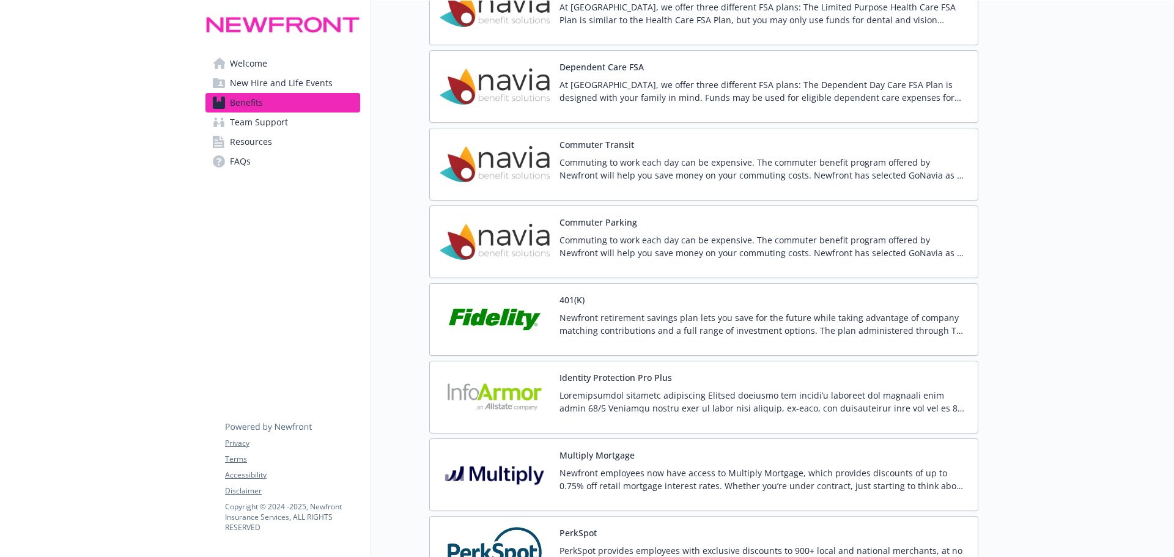
scroll to position [2202, 0]
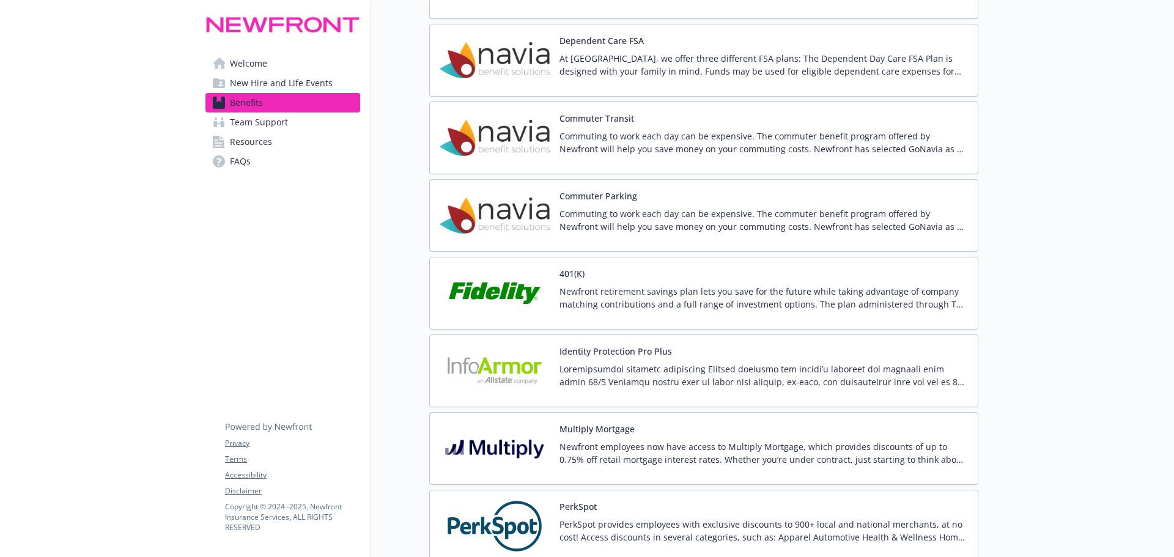
click at [502, 382] on img at bounding box center [495, 371] width 110 height 52
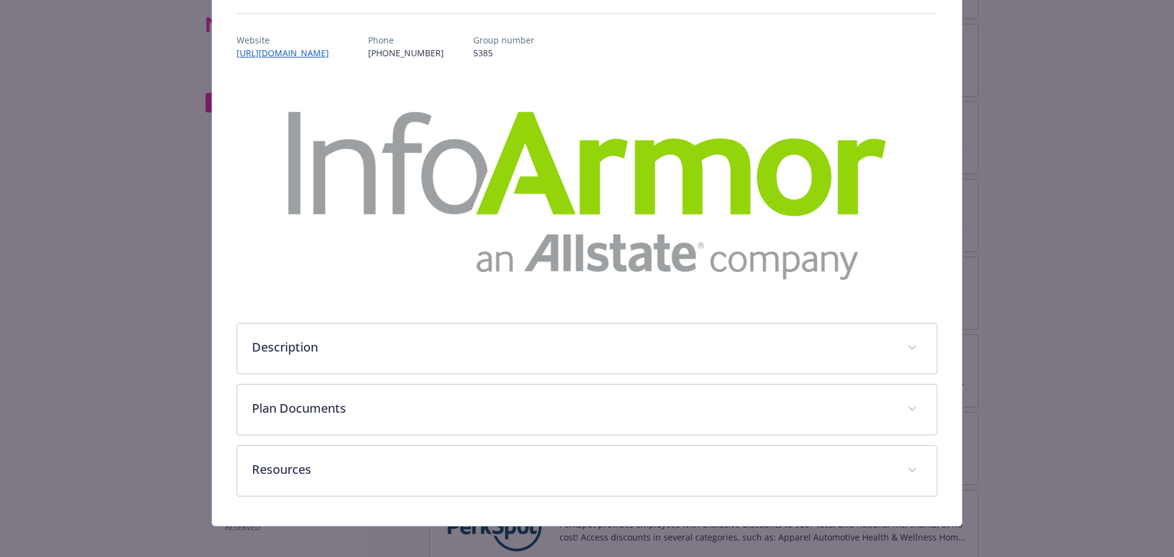
scroll to position [133, 0]
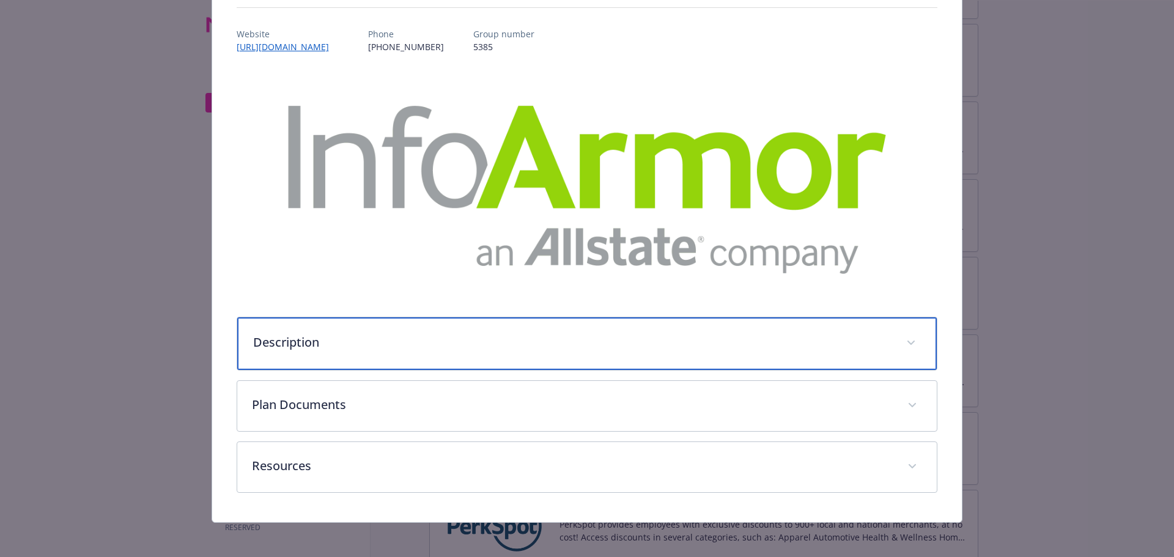
click at [415, 334] on p "Description" at bounding box center [572, 342] width 639 height 18
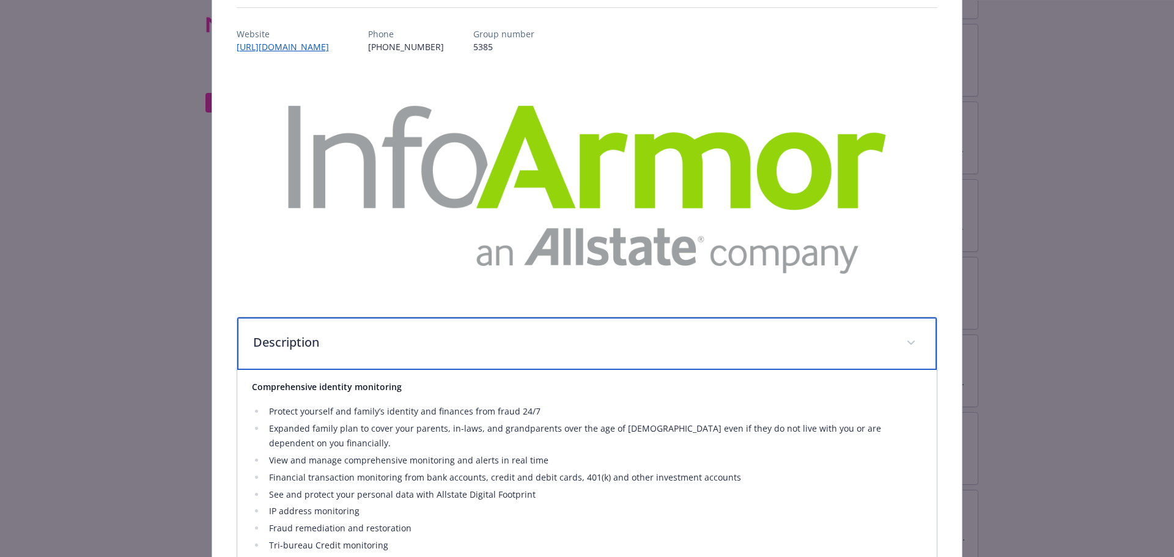
click at [415, 335] on p "Description" at bounding box center [572, 342] width 639 height 18
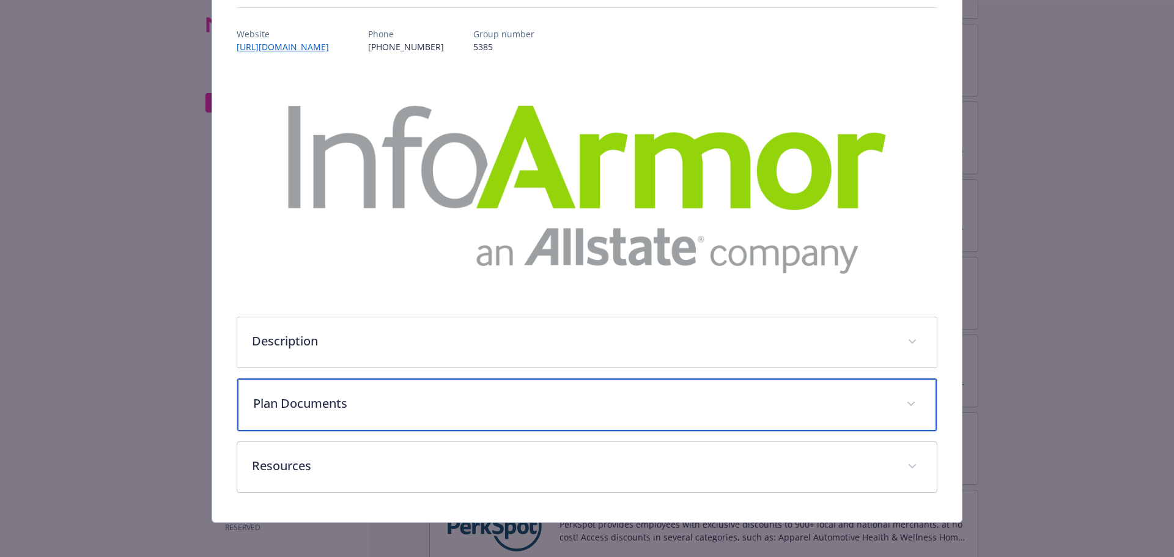
click at [394, 403] on p "Plan Documents" at bounding box center [572, 403] width 639 height 18
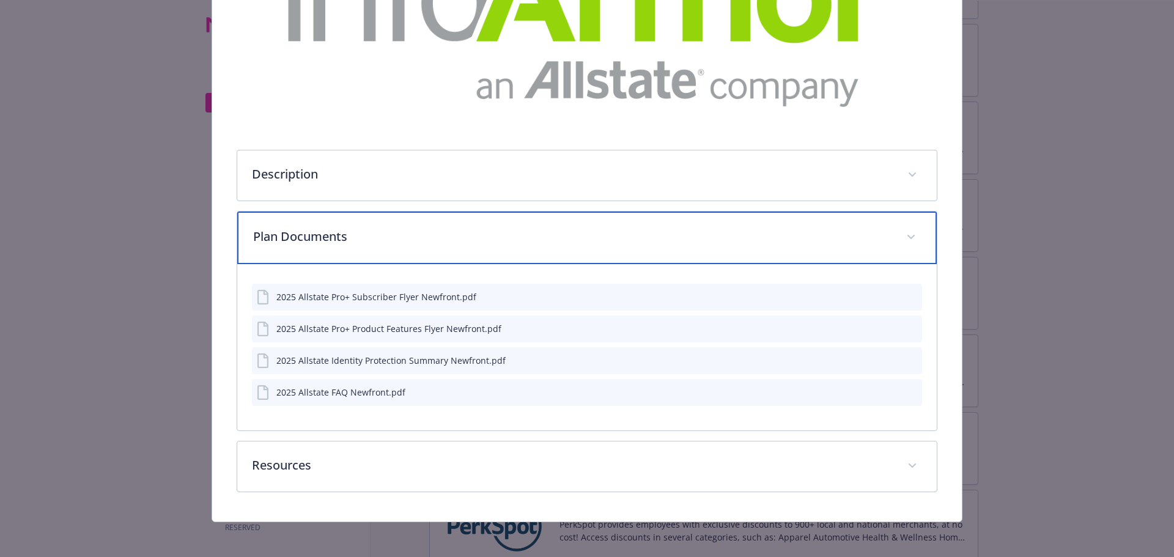
scroll to position [302, 0]
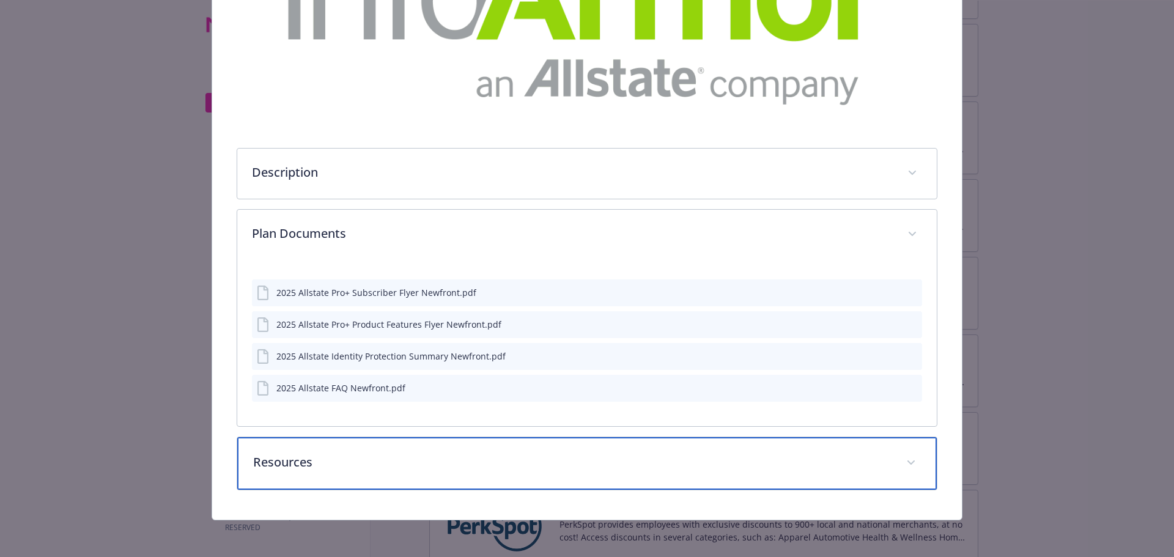
click at [403, 456] on p "Resources" at bounding box center [572, 462] width 639 height 18
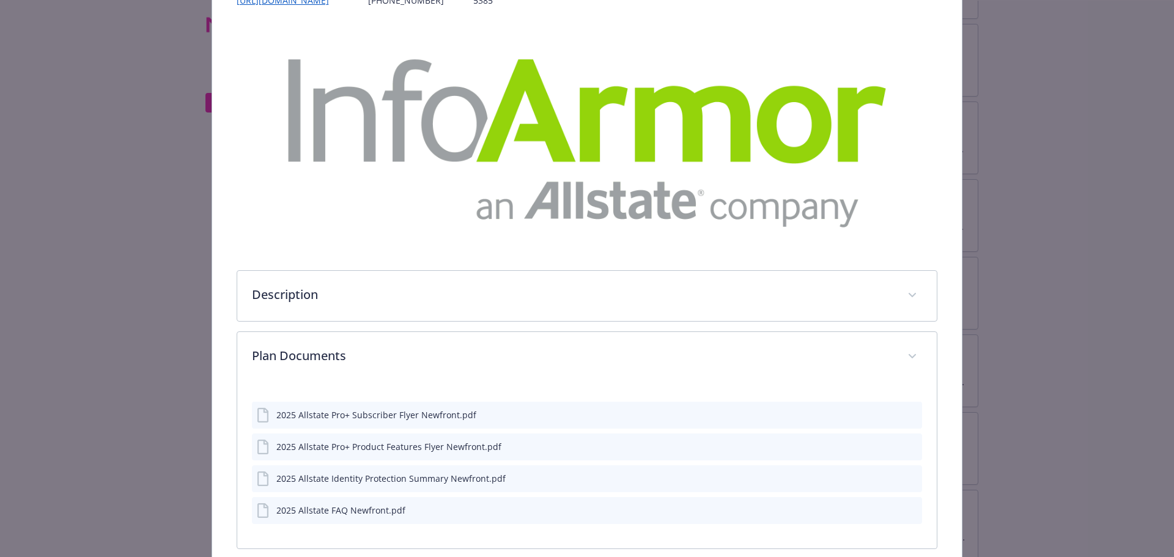
scroll to position [0, 0]
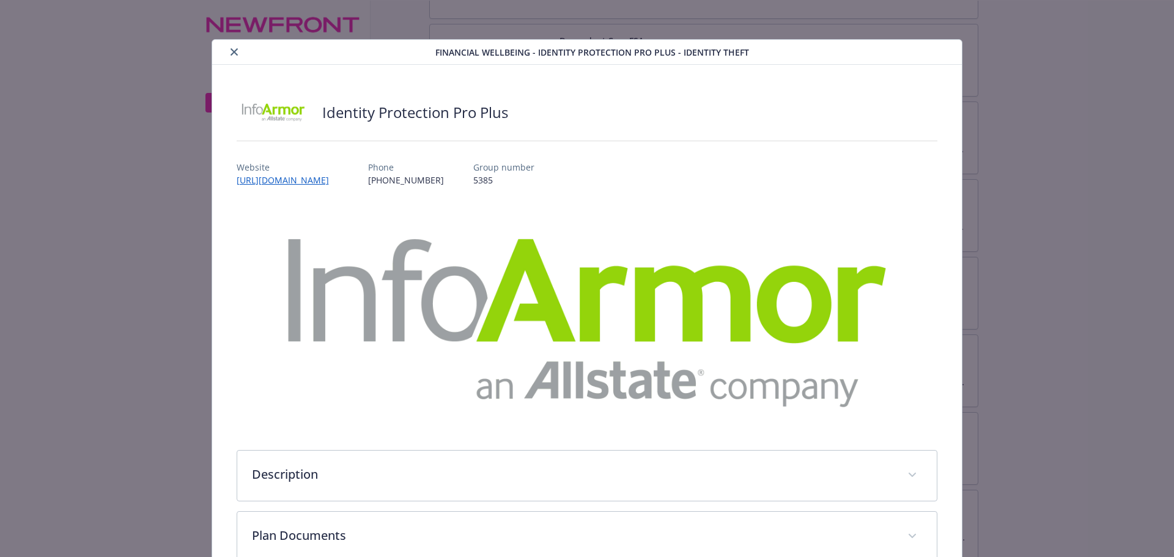
click at [227, 48] on button "close" at bounding box center [234, 52] width 15 height 15
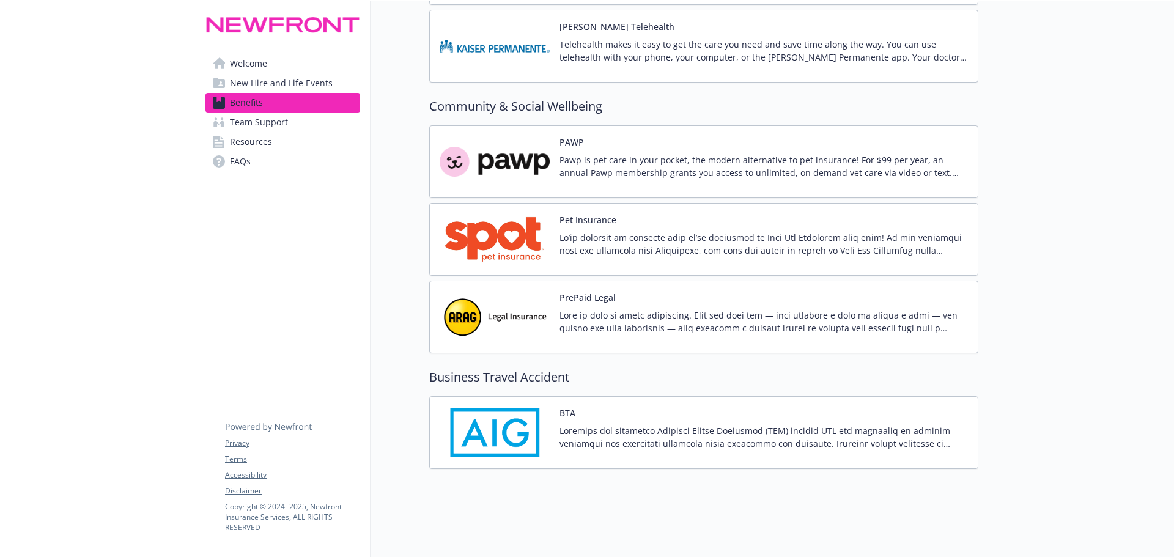
scroll to position [3271, 0]
